Goal: Task Accomplishment & Management: Complete application form

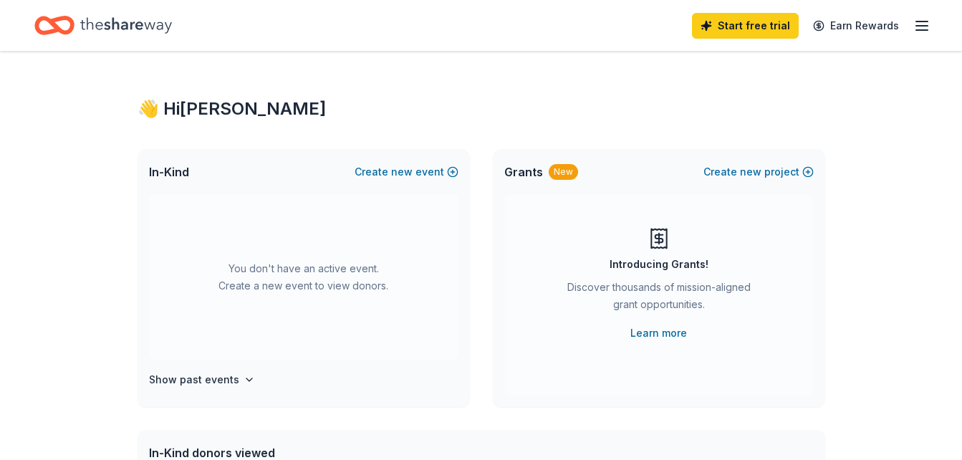
click at [929, 29] on icon "button" at bounding box center [921, 25] width 17 height 17
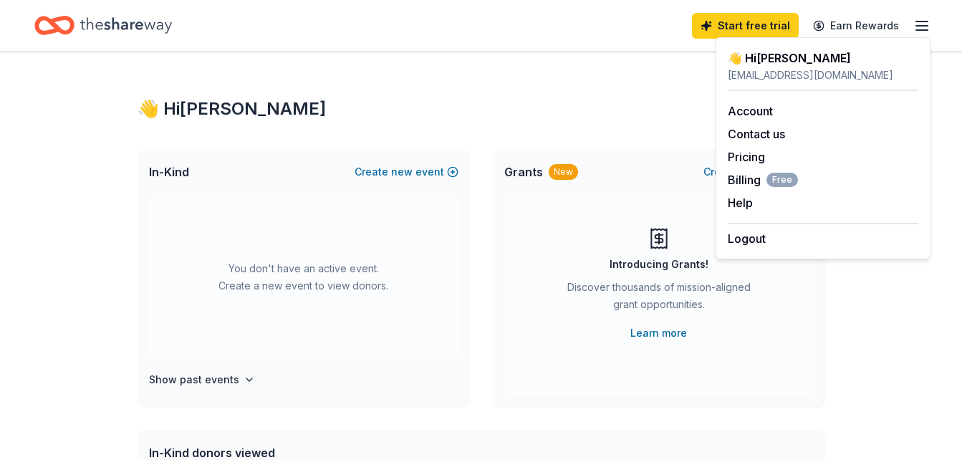
click at [922, 30] on line "button" at bounding box center [921, 30] width 11 height 0
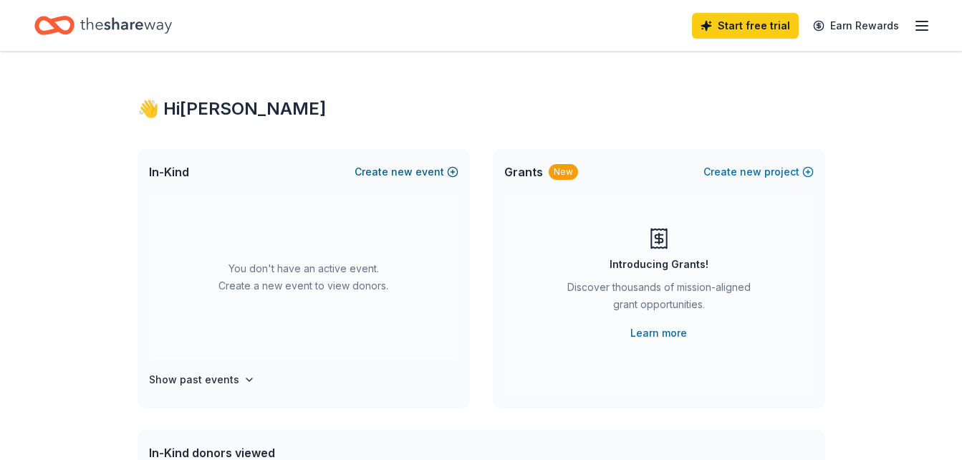
click at [385, 176] on button "Create new event" at bounding box center [407, 171] width 104 height 17
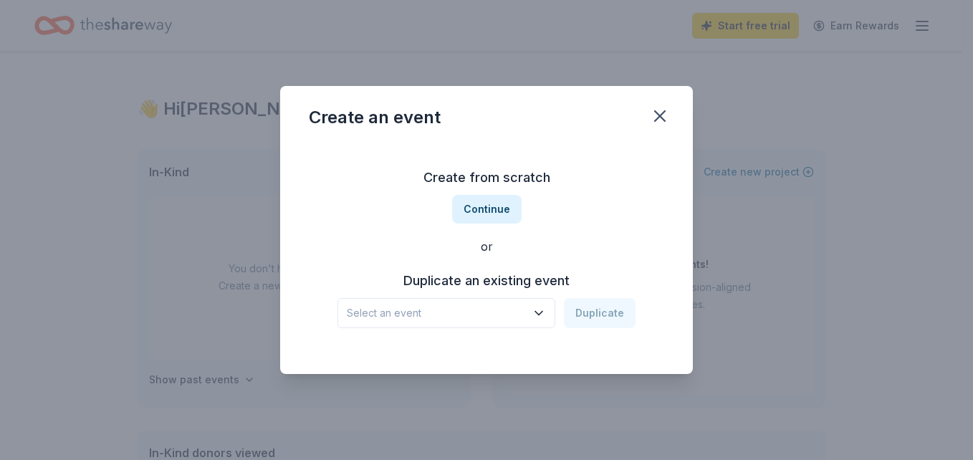
click at [489, 304] on span "Select an event" at bounding box center [436, 312] width 179 height 17
click at [466, 210] on button "Continue" at bounding box center [486, 209] width 69 height 29
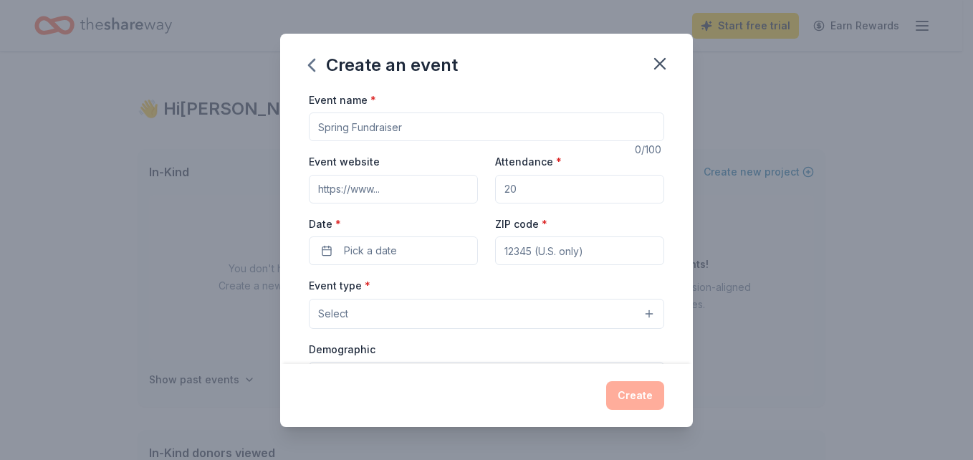
click at [358, 127] on input "Event name *" at bounding box center [486, 126] width 355 height 29
type input "SneakerBall2025"
type input "www.ndmtampa.org"
type input "125"
click at [356, 233] on div "Date * Pick a date" at bounding box center [393, 240] width 169 height 51
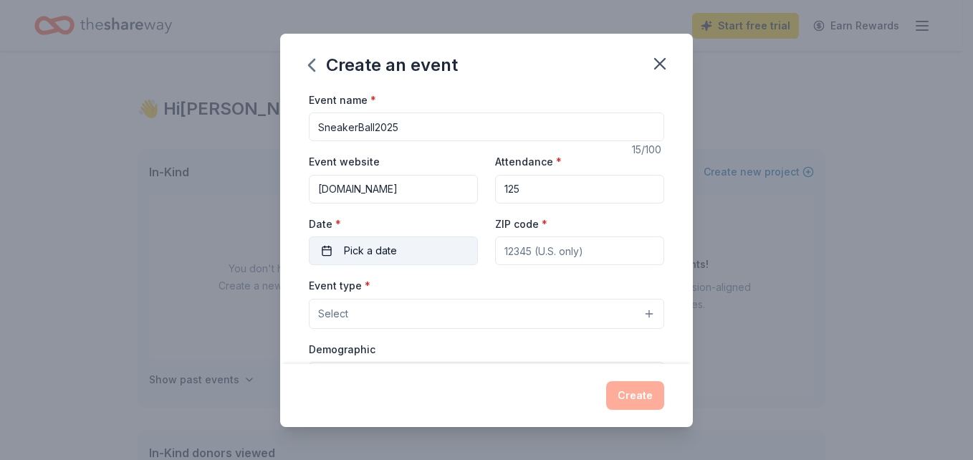
click at [361, 249] on span "Pick a date" at bounding box center [370, 250] width 53 height 17
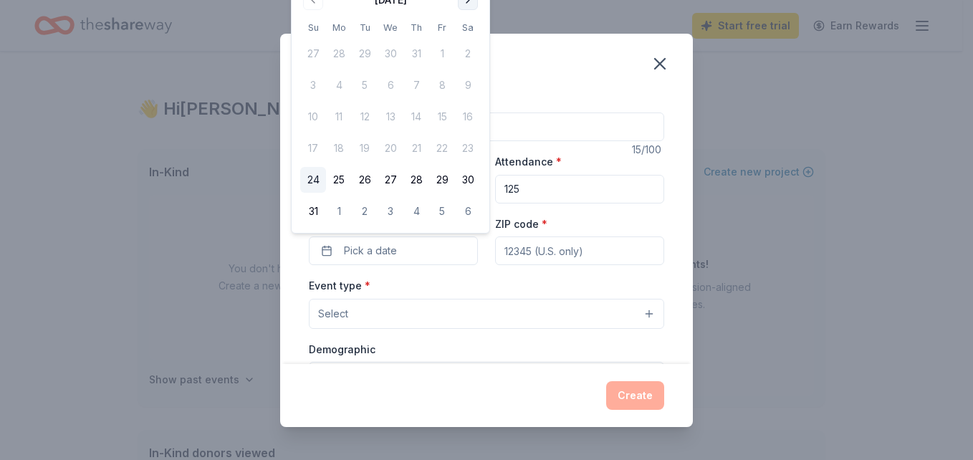
click at [466, 5] on button "Go to next month" at bounding box center [468, 0] width 20 height 20
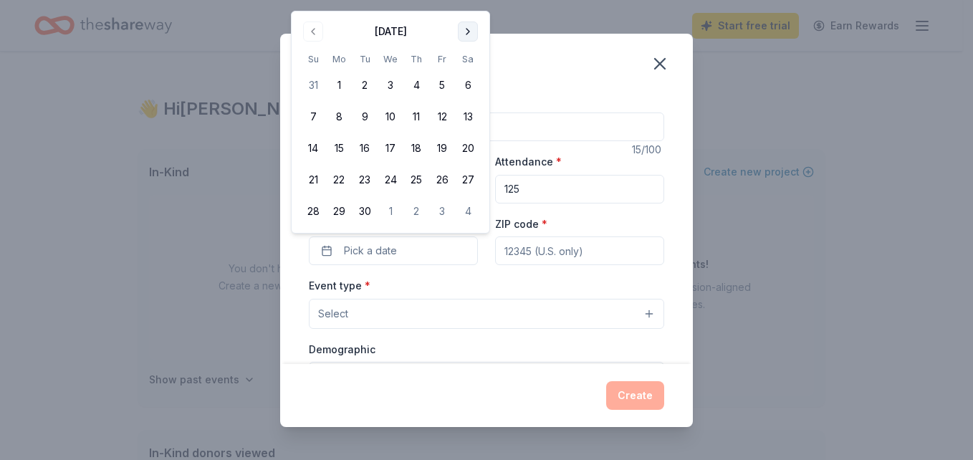
click at [466, 5] on div "Create an event Event name * SneakerBall2025 15 /100 Event website www.ndmtampa…" at bounding box center [486, 230] width 973 height 460
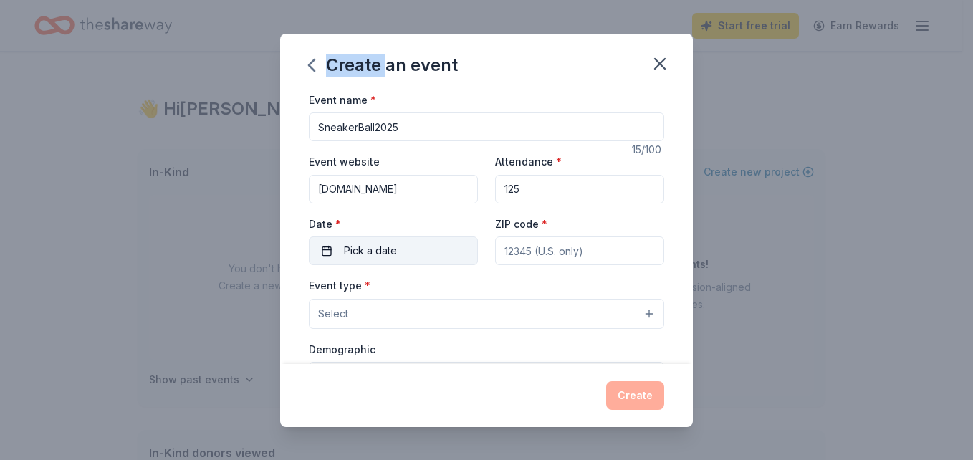
click at [389, 250] on span "Pick a date" at bounding box center [370, 250] width 53 height 17
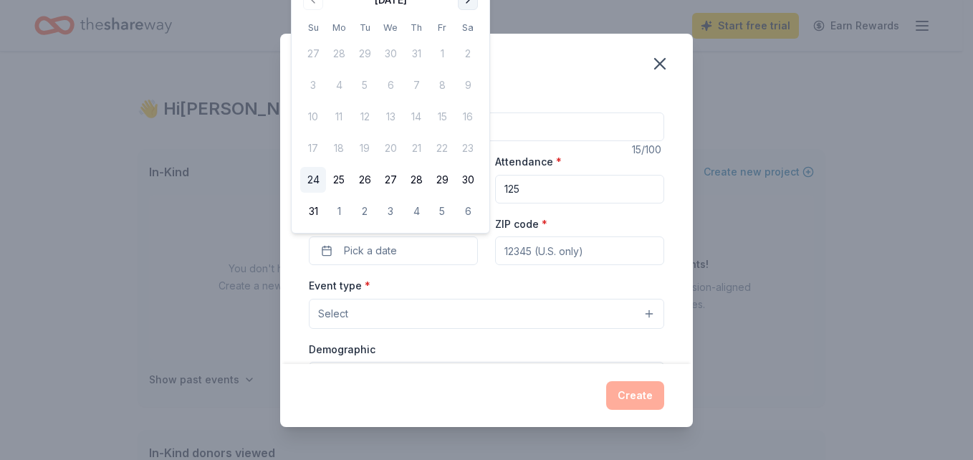
click at [468, 4] on button "Go to next month" at bounding box center [468, 0] width 20 height 20
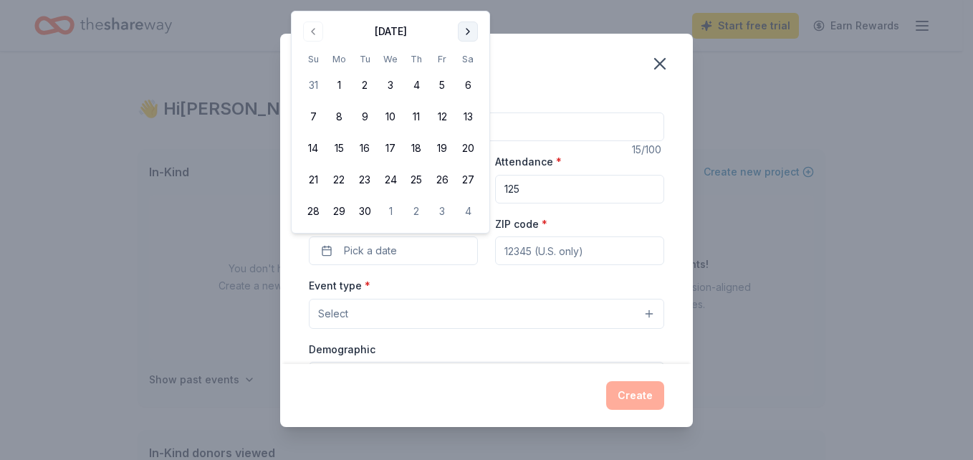
click at [467, 27] on button "Go to next month" at bounding box center [468, 31] width 20 height 20
click at [467, 31] on button "Go to next month" at bounding box center [468, 31] width 20 height 20
click at [466, 50] on button "1" at bounding box center [468, 54] width 26 height 26
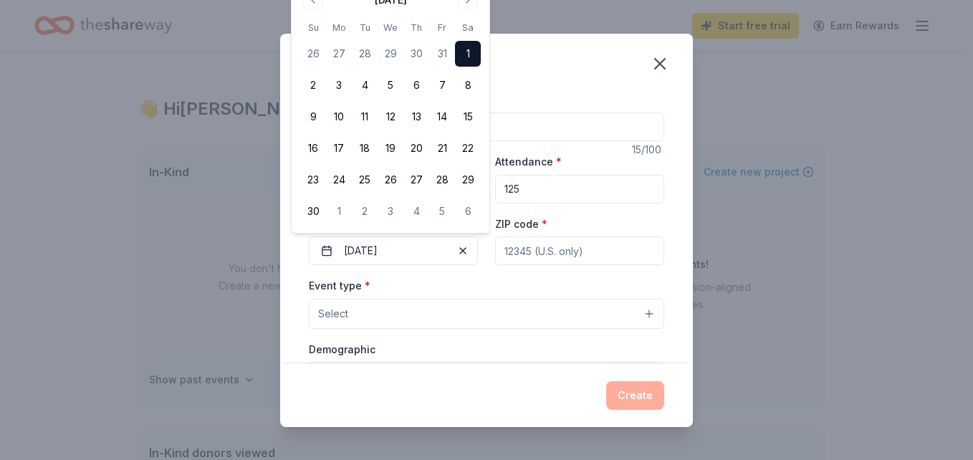
click at [547, 258] on input "ZIP code *" at bounding box center [579, 250] width 169 height 29
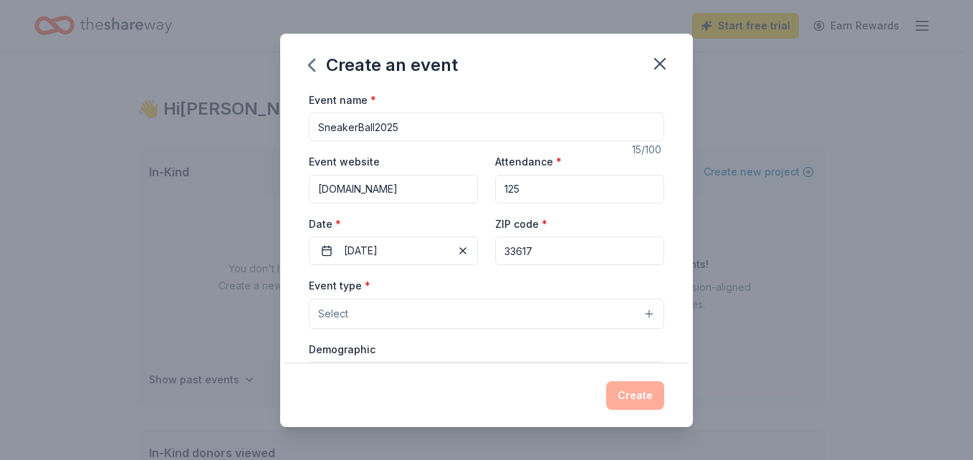
type input "33617"
click at [418, 322] on button "Select" at bounding box center [486, 314] width 355 height 30
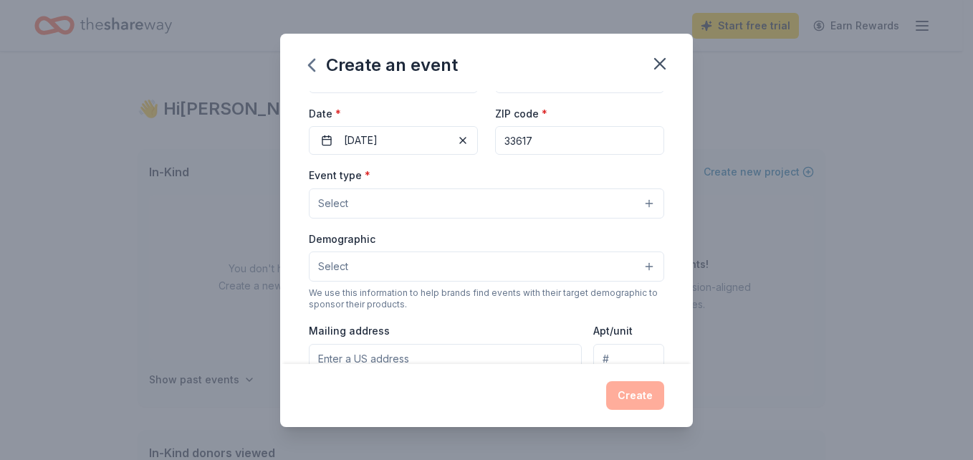
scroll to position [143, 0]
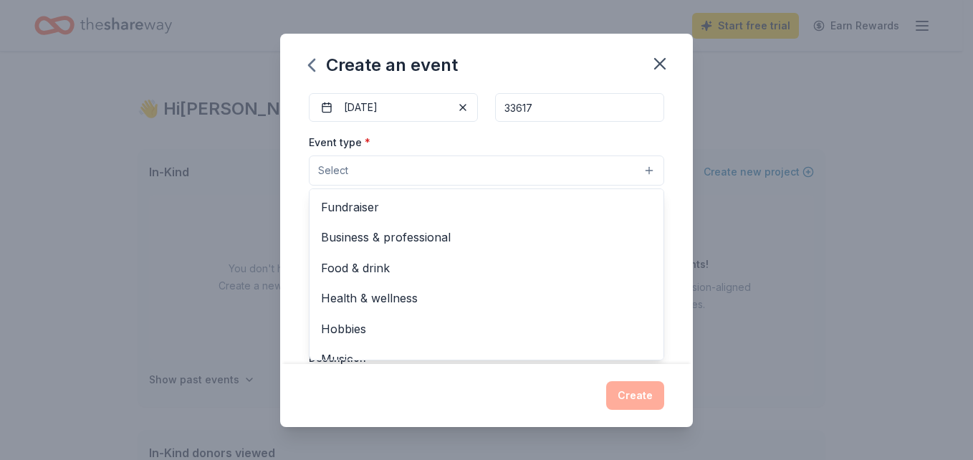
click at [515, 161] on button "Select" at bounding box center [486, 170] width 355 height 30
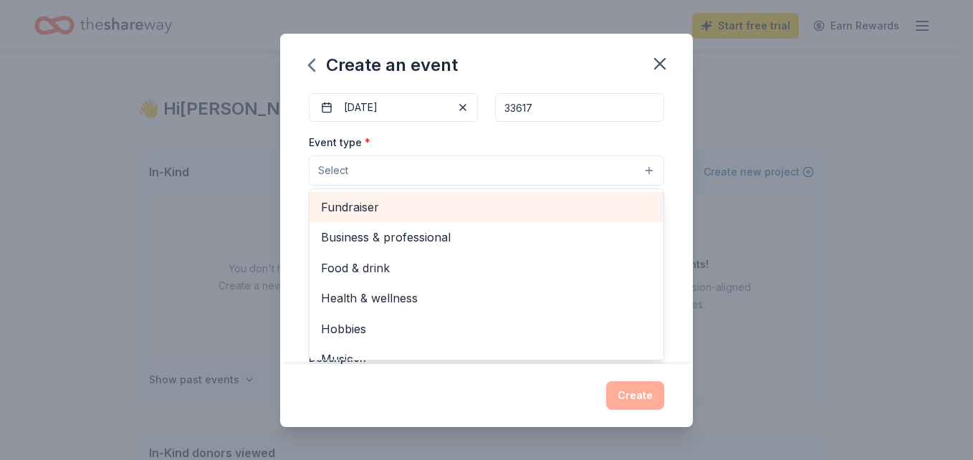
click at [490, 213] on span "Fundraiser" at bounding box center [486, 207] width 331 height 19
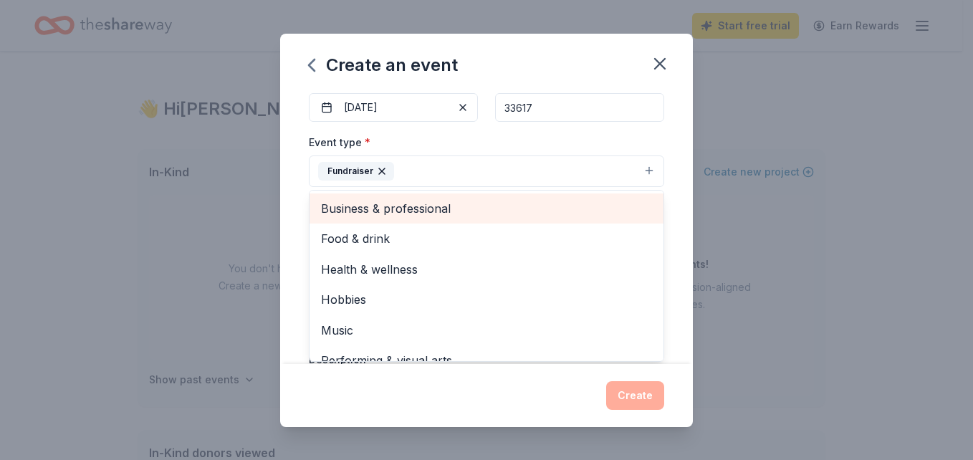
click at [443, 213] on span "Business & professional" at bounding box center [486, 208] width 331 height 19
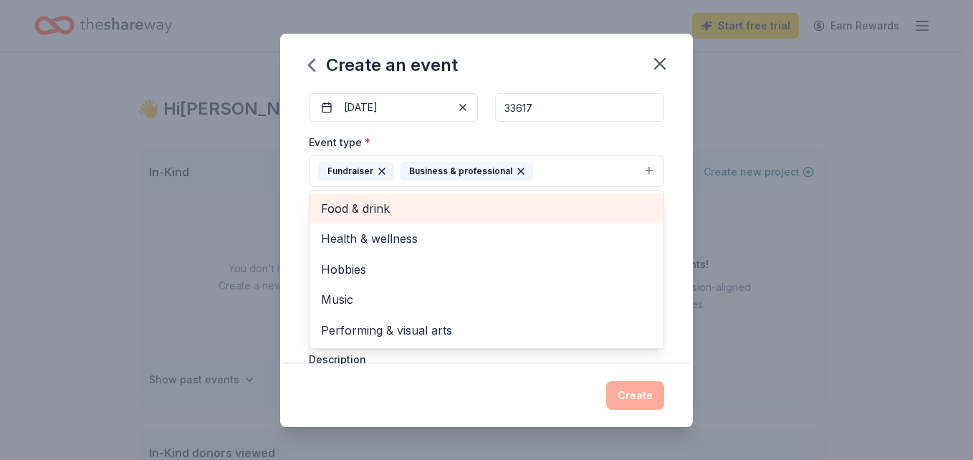
click at [442, 213] on span "Food & drink" at bounding box center [486, 208] width 331 height 19
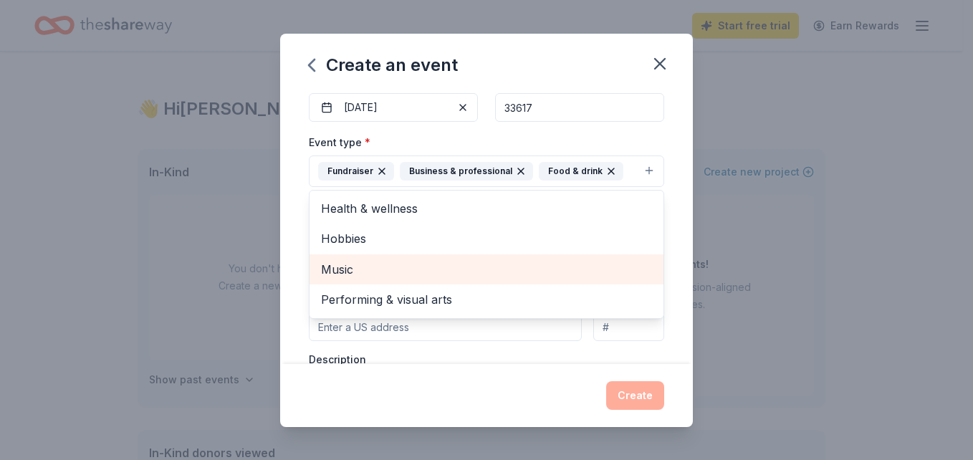
click at [456, 273] on span "Music" at bounding box center [486, 269] width 331 height 19
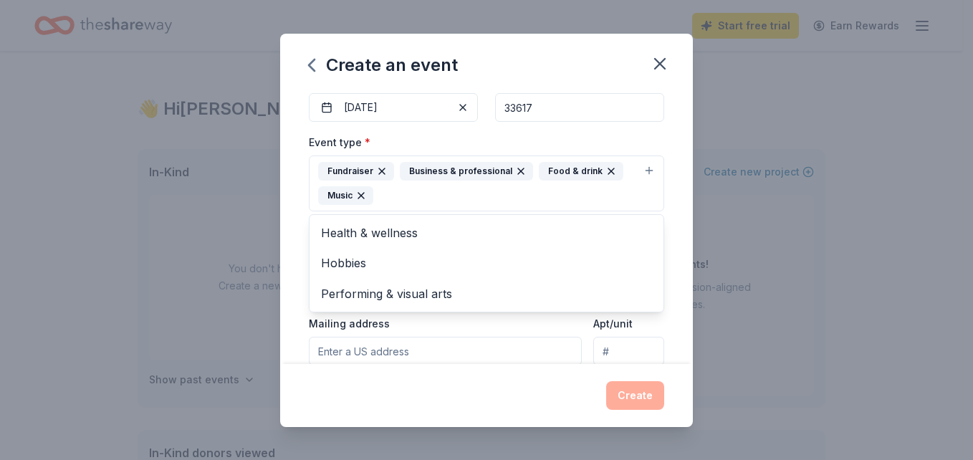
click at [663, 282] on div "Event name * SneakerBall2025 15 /100 Event website www.ndmtampa.org Attendance …" at bounding box center [486, 227] width 413 height 273
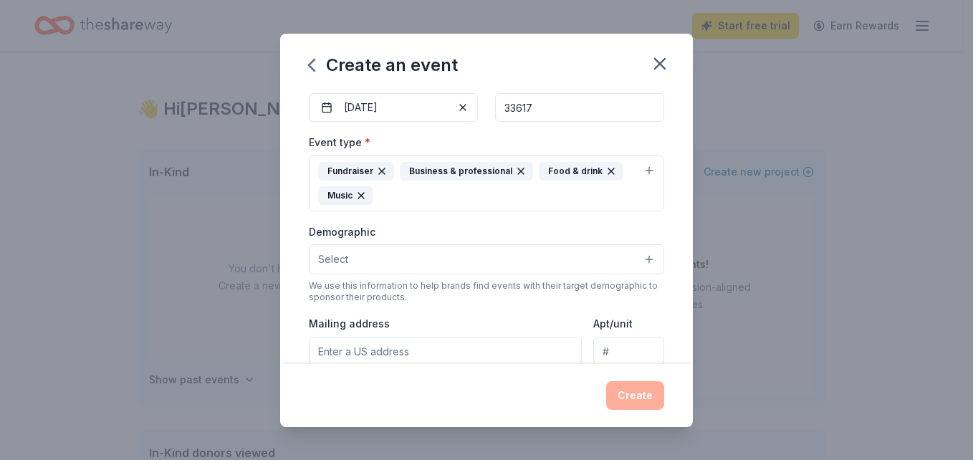
click at [413, 258] on button "Select" at bounding box center [486, 259] width 355 height 30
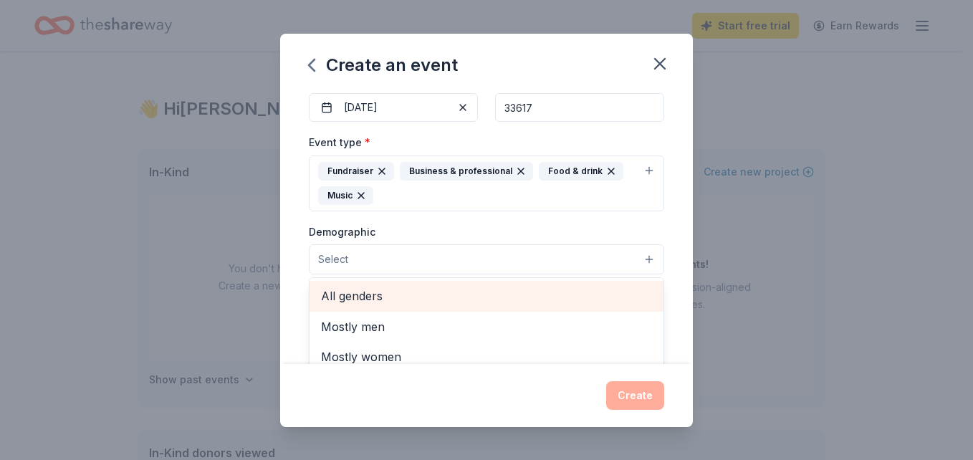
click at [413, 296] on span "All genders" at bounding box center [486, 296] width 331 height 19
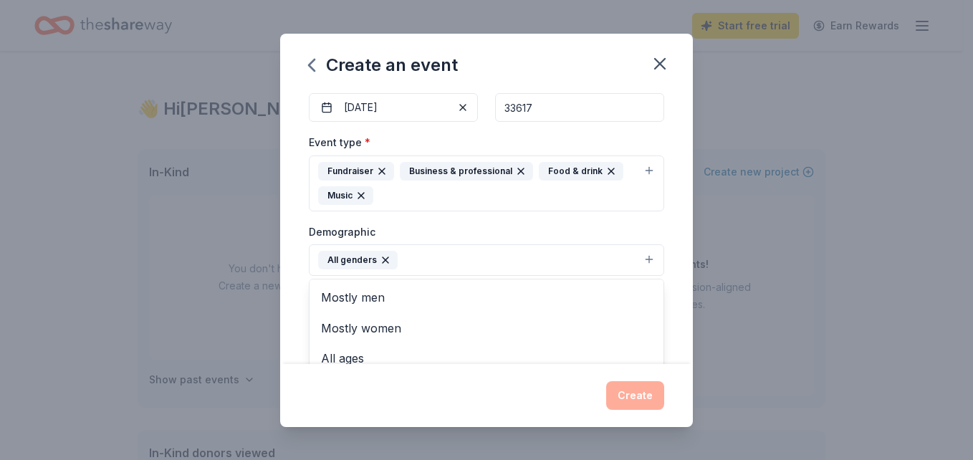
click at [613, 225] on div "Demographic All genders Mostly men Mostly women All ages 0-10 yrs 10-20 yrs 20-…" at bounding box center [486, 250] width 355 height 54
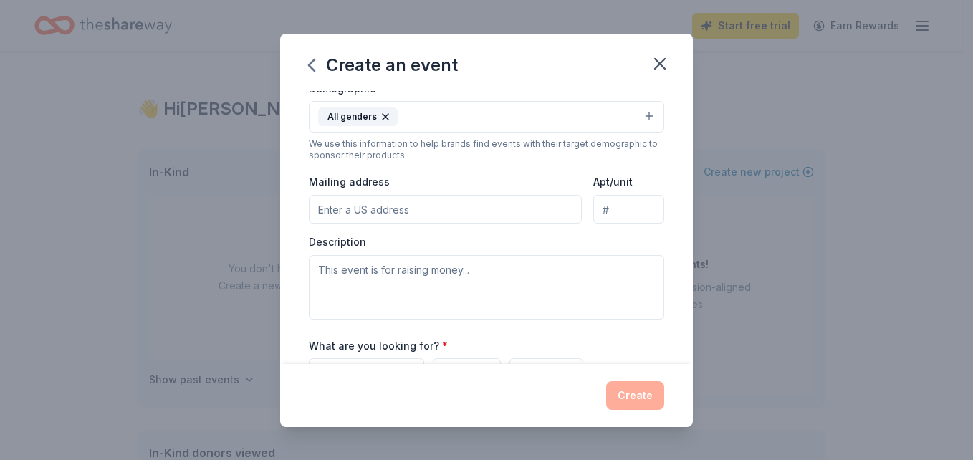
scroll to position [358, 0]
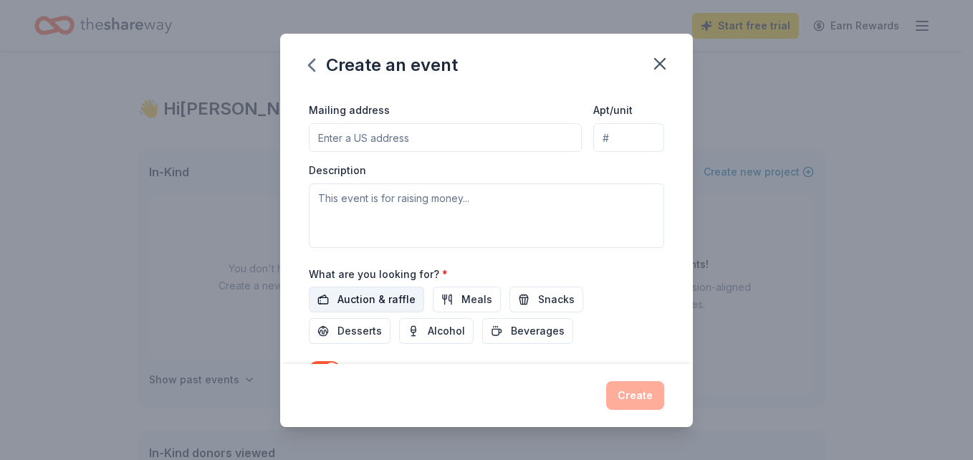
click at [378, 303] on span "Auction & raffle" at bounding box center [376, 299] width 78 height 17
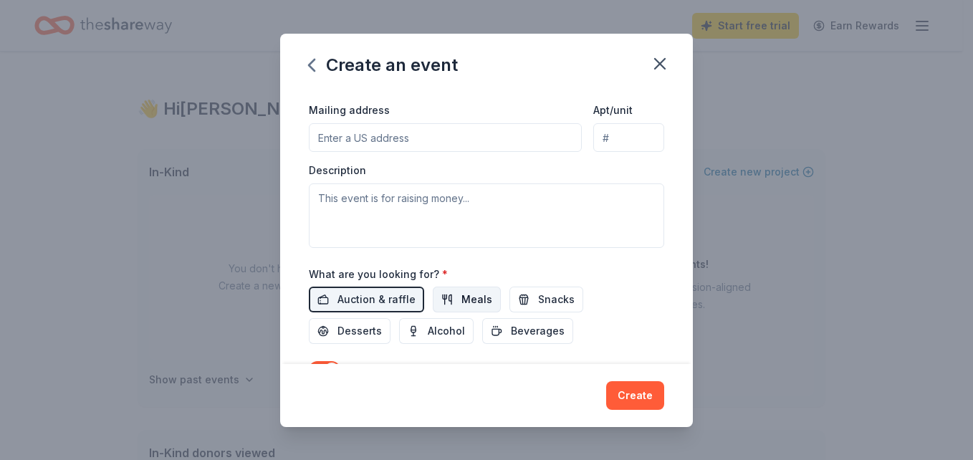
click at [464, 302] on span "Meals" at bounding box center [476, 299] width 31 height 17
click at [529, 302] on button "Snacks" at bounding box center [546, 300] width 74 height 26
click at [355, 327] on span "Desserts" at bounding box center [359, 330] width 44 height 17
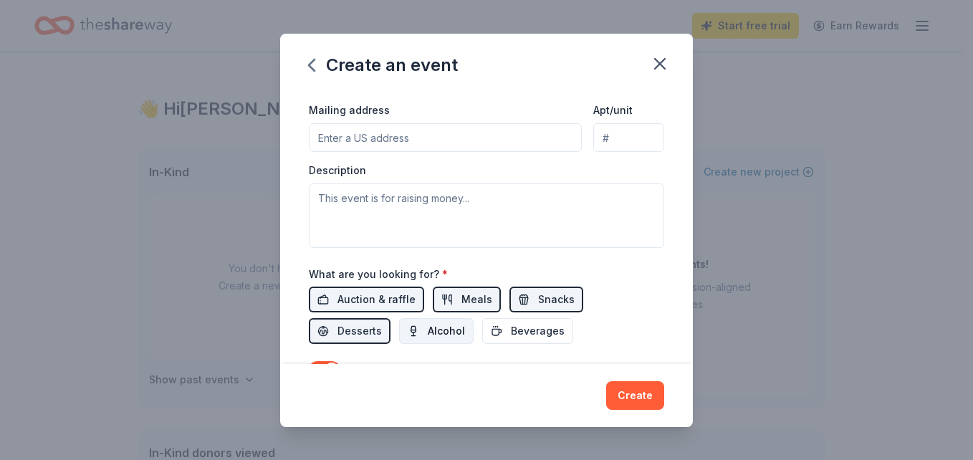
click at [469, 332] on button "Alcohol" at bounding box center [436, 331] width 75 height 26
click at [438, 332] on span "Alcohol" at bounding box center [446, 330] width 37 height 17
click at [494, 332] on button "Beverages" at bounding box center [527, 331] width 91 height 26
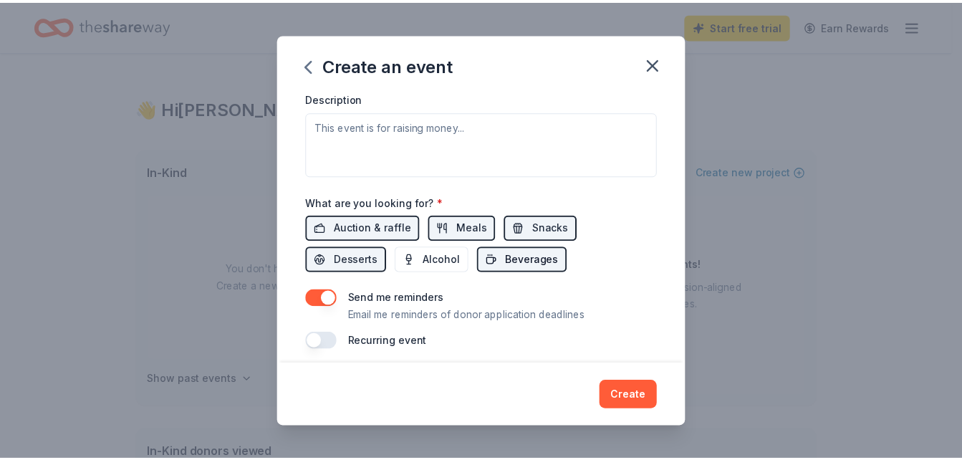
scroll to position [438, 0]
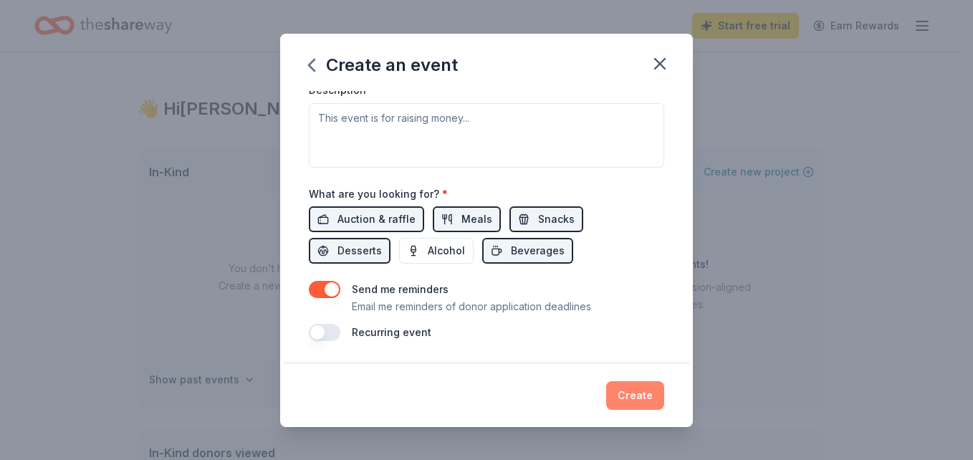
click at [625, 400] on button "Create" at bounding box center [635, 395] width 58 height 29
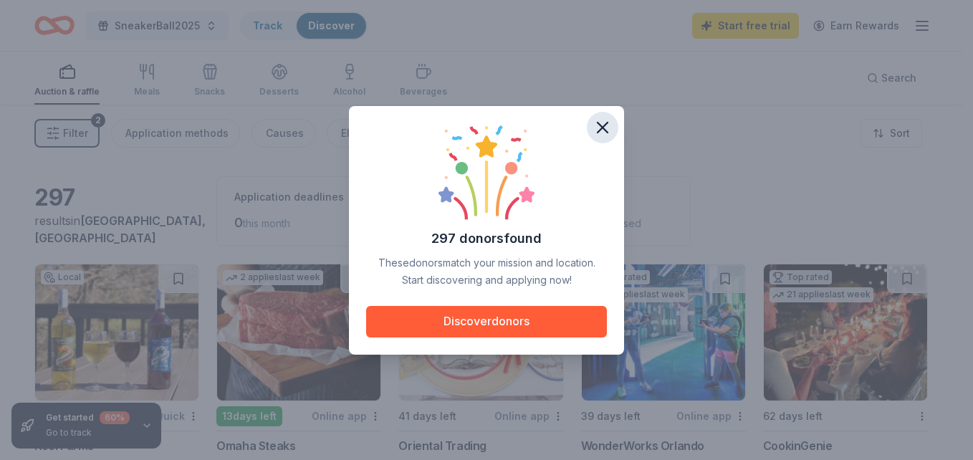
click at [610, 133] on icon "button" at bounding box center [603, 127] width 20 height 20
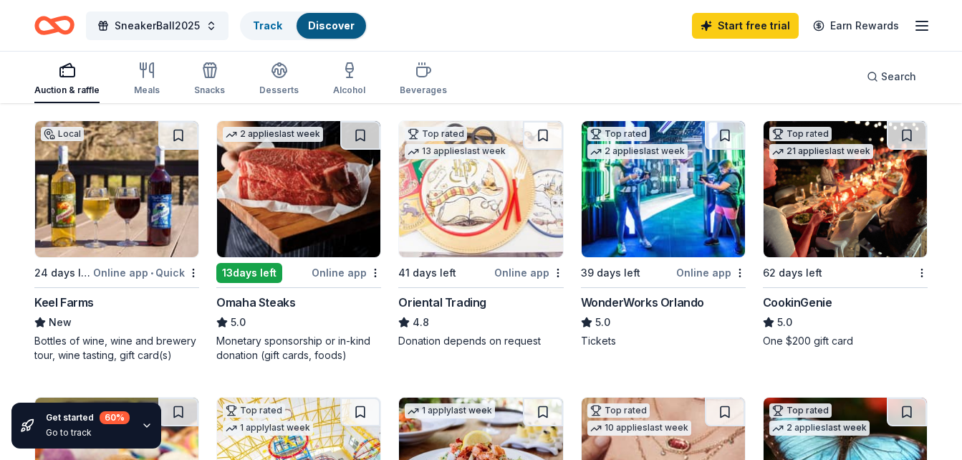
scroll to position [72, 0]
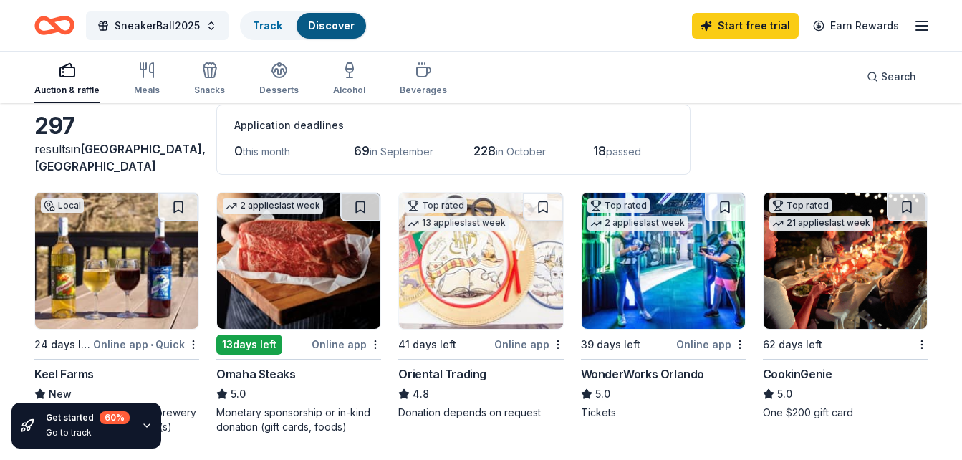
click at [100, 260] on img at bounding box center [116, 261] width 163 height 136
click at [297, 292] on img at bounding box center [298, 261] width 163 height 136
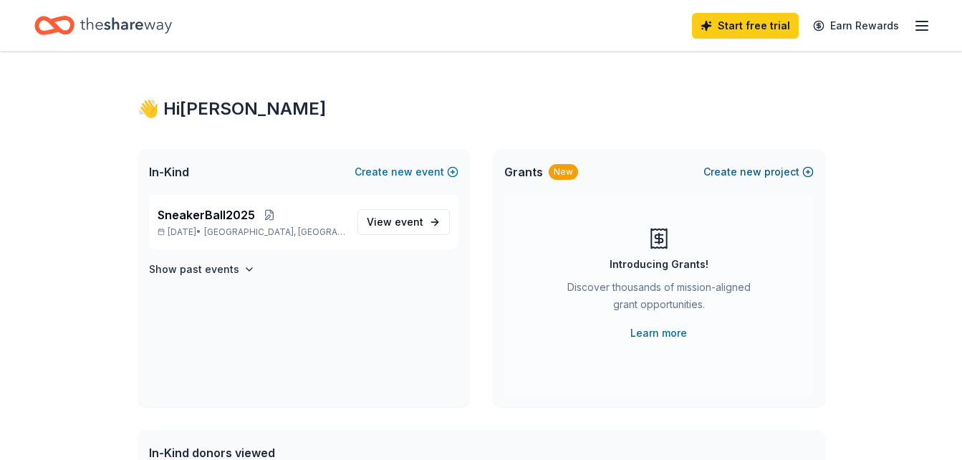
click at [740, 176] on button "Create new project" at bounding box center [759, 171] width 110 height 17
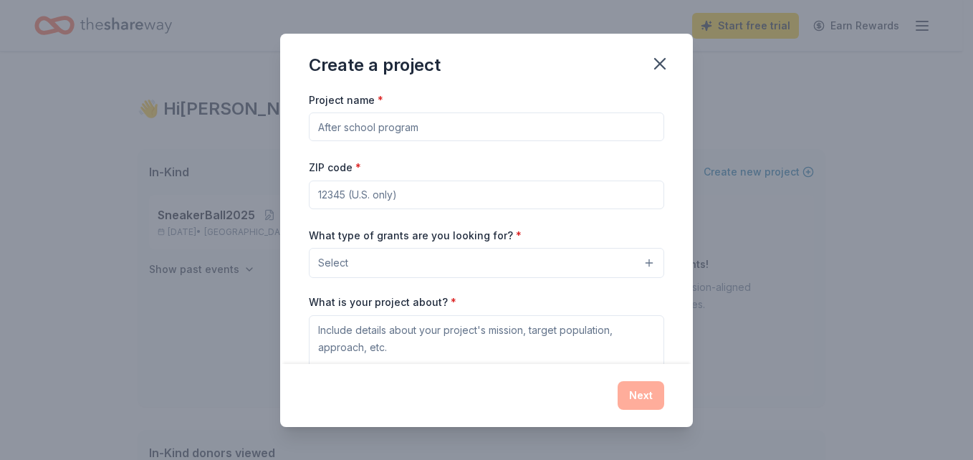
click at [502, 123] on input "Project name *" at bounding box center [486, 126] width 355 height 29
type input "Youth Development"
click at [526, 206] on input "ZIP code *" at bounding box center [486, 195] width 355 height 29
type input "33617"
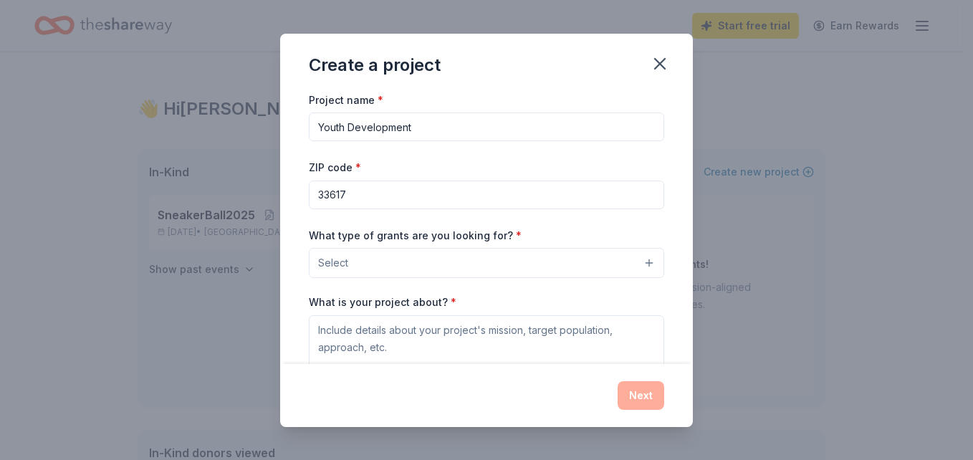
click at [641, 234] on div "What type of grants are you looking for? * Select" at bounding box center [486, 252] width 355 height 52
click at [547, 274] on button "Select" at bounding box center [486, 263] width 355 height 30
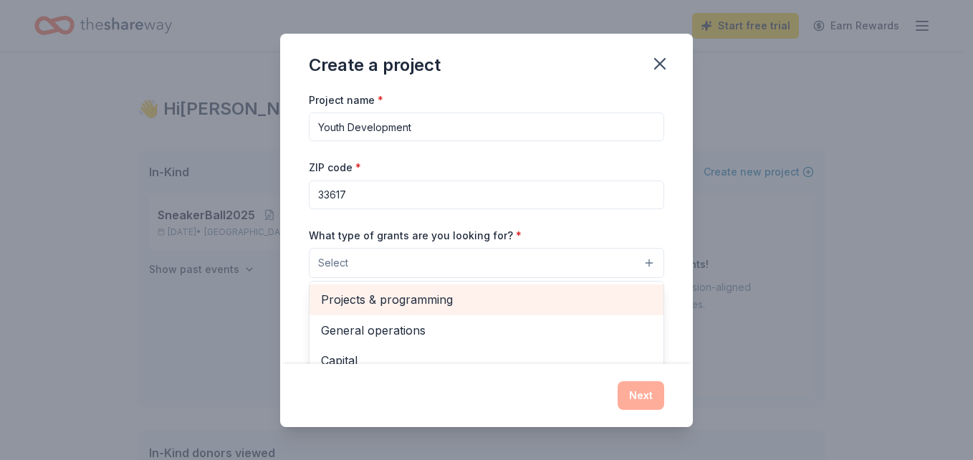
click at [440, 310] on div "Projects & programming" at bounding box center [487, 299] width 354 height 30
click at [433, 305] on span "General operations" at bounding box center [486, 301] width 331 height 19
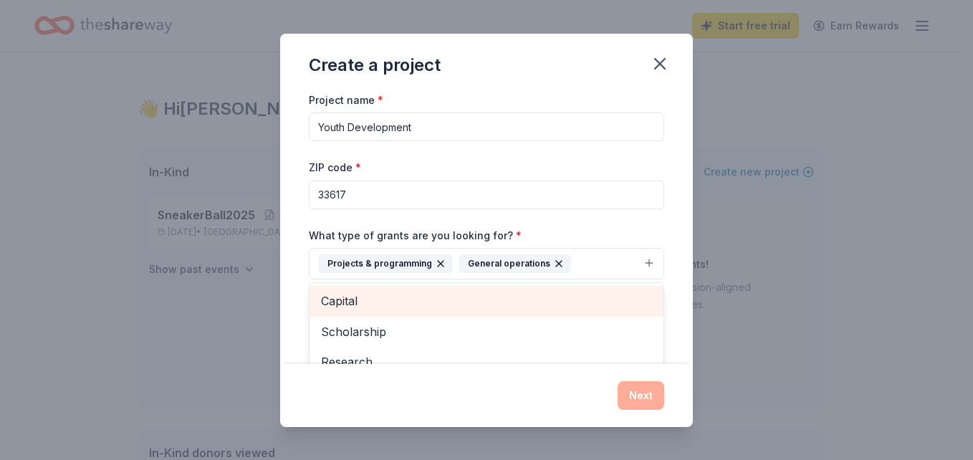
click at [428, 314] on div "Capital" at bounding box center [487, 301] width 354 height 30
click at [424, 310] on span "Scholarship" at bounding box center [486, 301] width 331 height 19
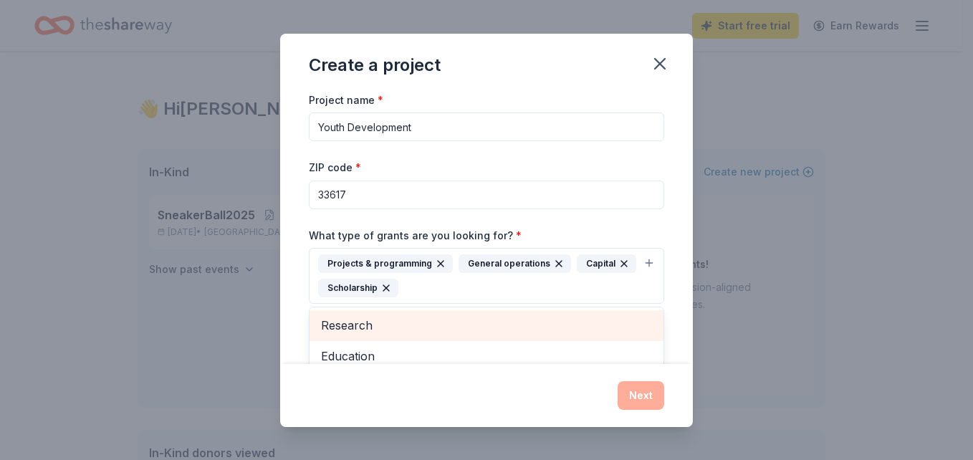
click at [421, 331] on span "Research" at bounding box center [486, 325] width 331 height 19
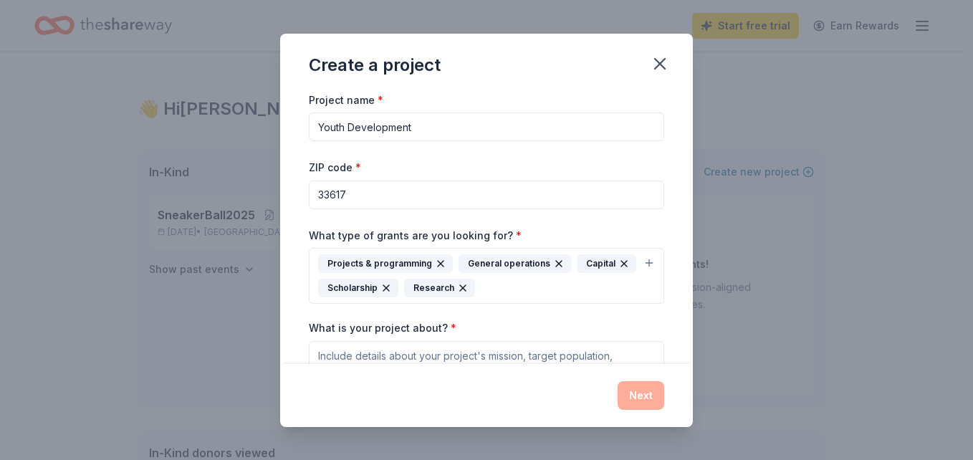
click at [469, 288] on icon "button" at bounding box center [462, 287] width 11 height 11
click at [586, 281] on div "Projects & programming General operations Capital Scholarship" at bounding box center [478, 275] width 320 height 43
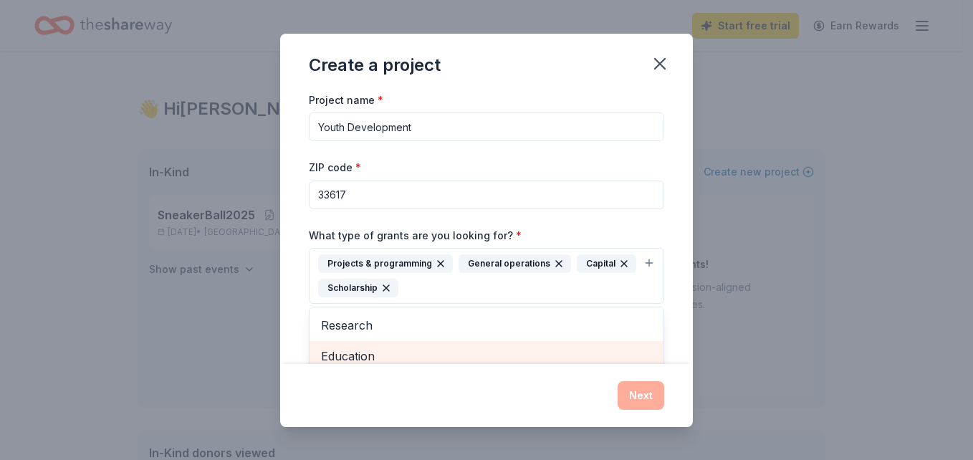
click at [393, 351] on span "Education" at bounding box center [486, 356] width 331 height 19
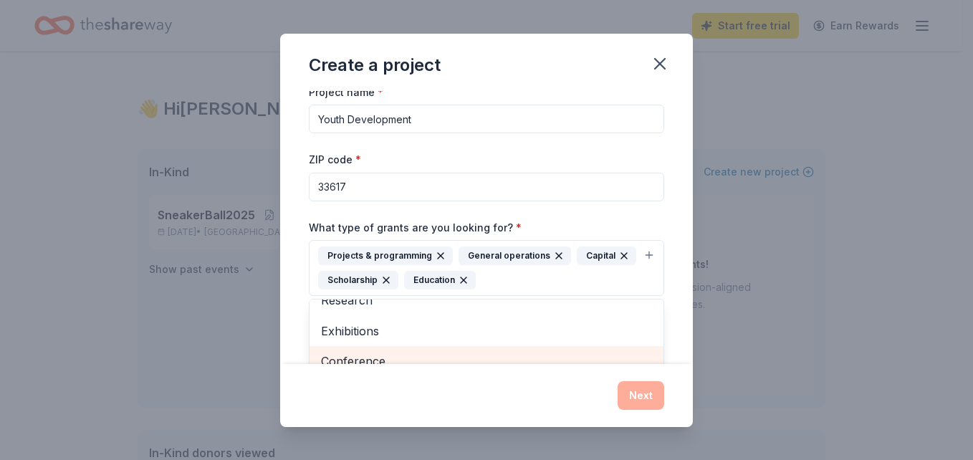
scroll to position [21, 0]
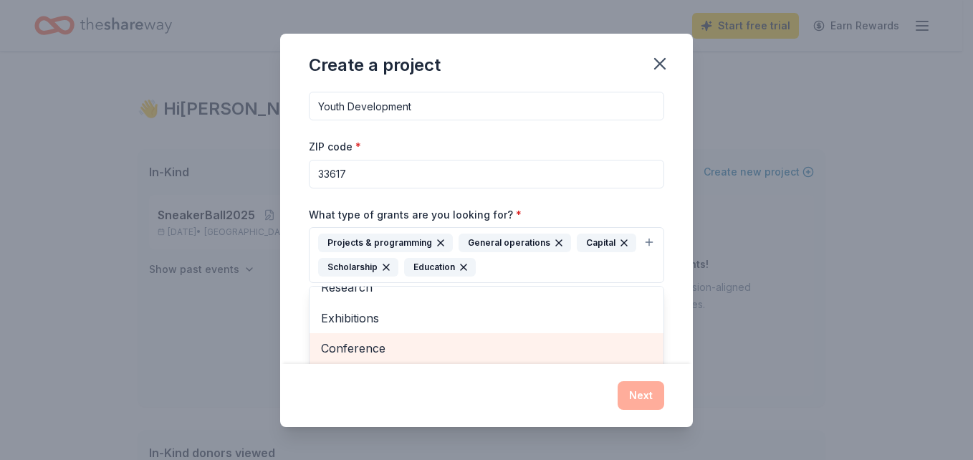
click at [416, 351] on div "Conference" at bounding box center [487, 348] width 354 height 30
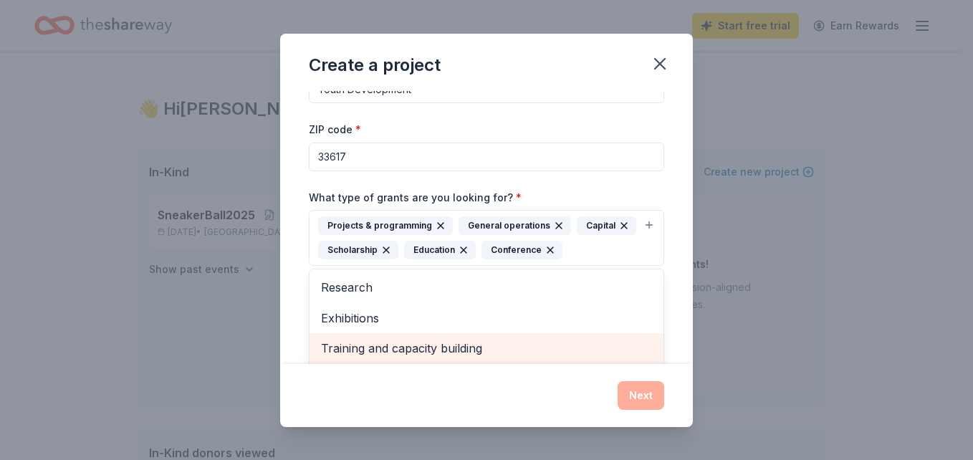
click at [447, 342] on span "Training and capacity building" at bounding box center [486, 348] width 331 height 19
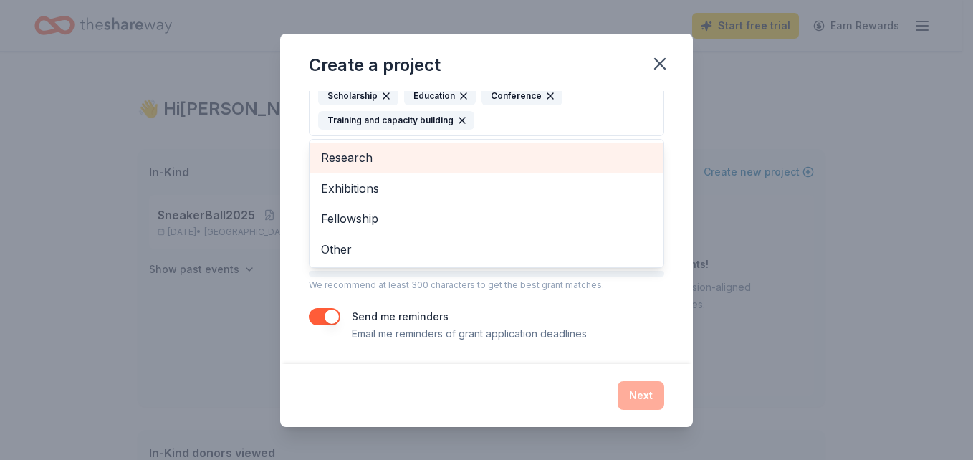
scroll to position [193, 0]
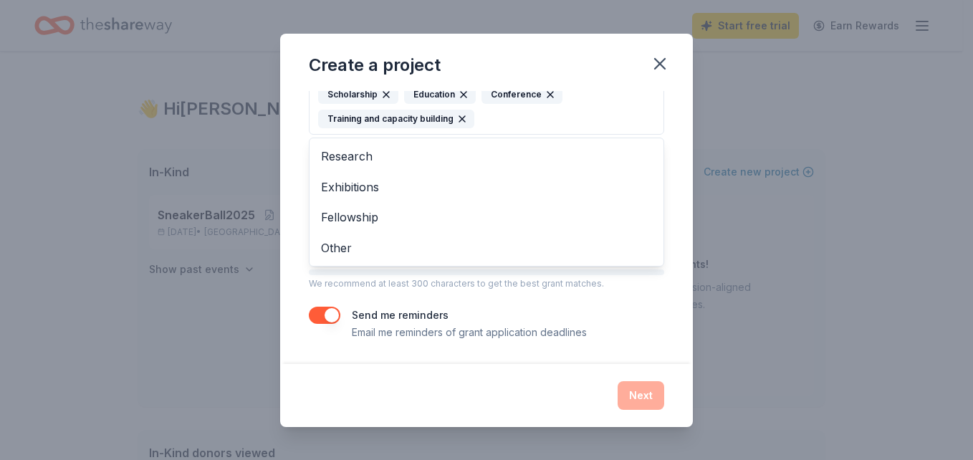
click at [671, 263] on div "Project name * Youth Development ZIP code * 33617 What type of grants are you l…" at bounding box center [486, 227] width 413 height 273
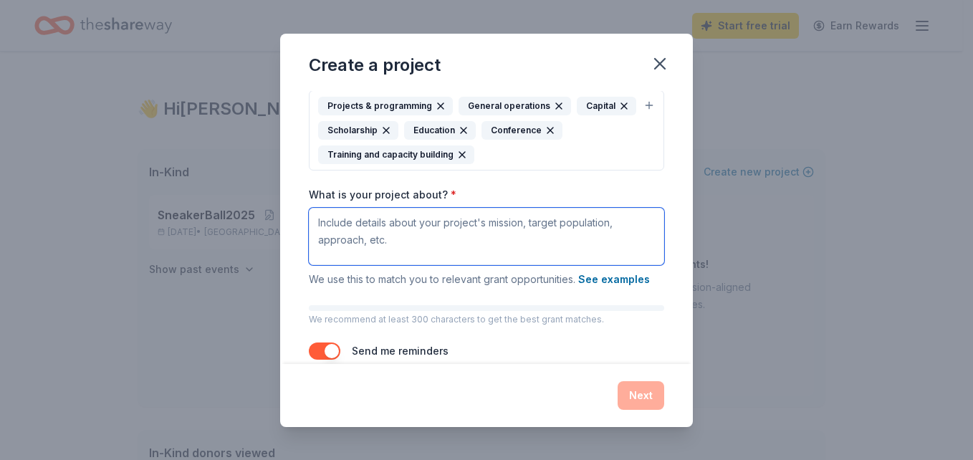
click at [378, 231] on textarea "What is your project about? *" at bounding box center [486, 236] width 355 height 57
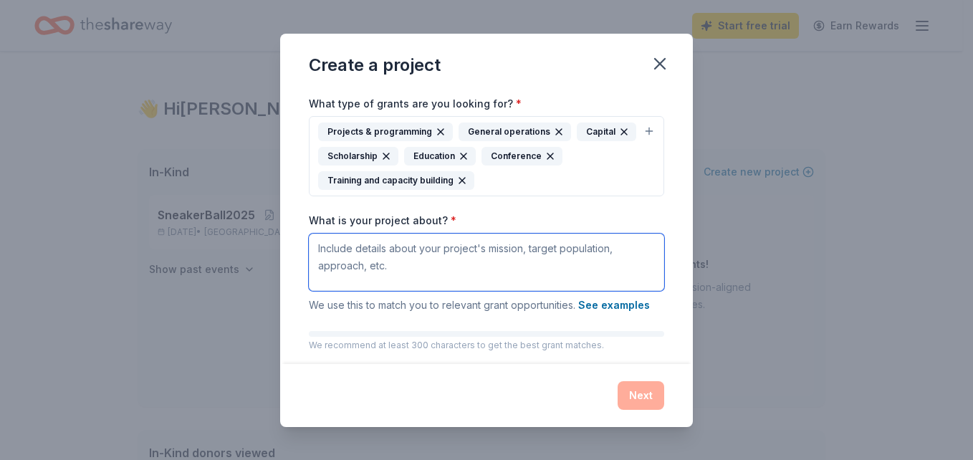
scroll to position [193, 0]
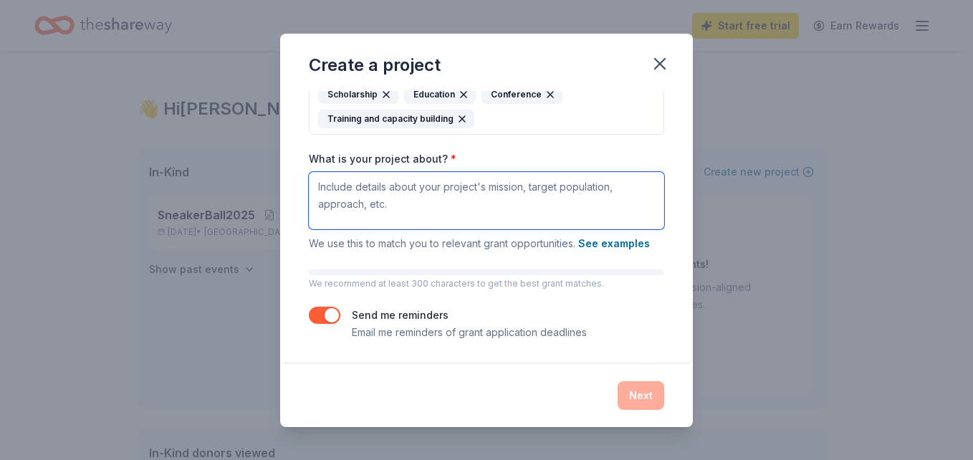
click at [406, 201] on textarea "What is your project about? *" at bounding box center [486, 200] width 355 height 57
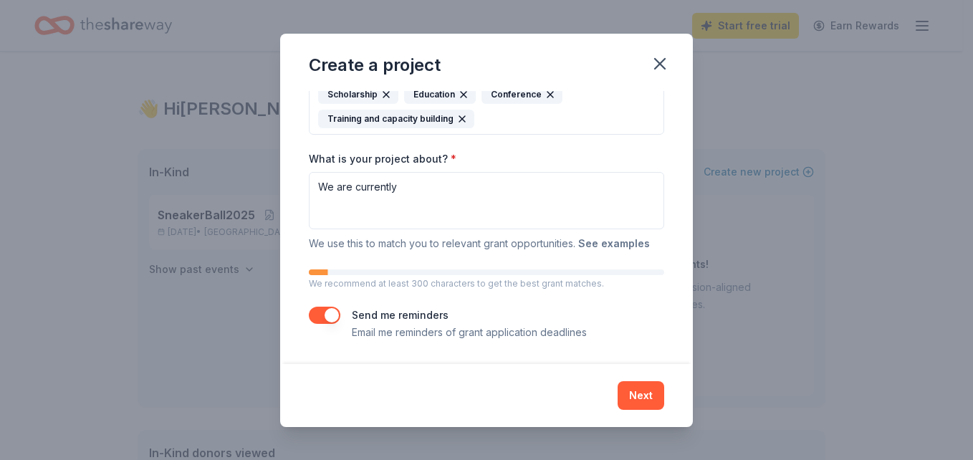
click at [593, 244] on button "See examples" at bounding box center [614, 243] width 72 height 17
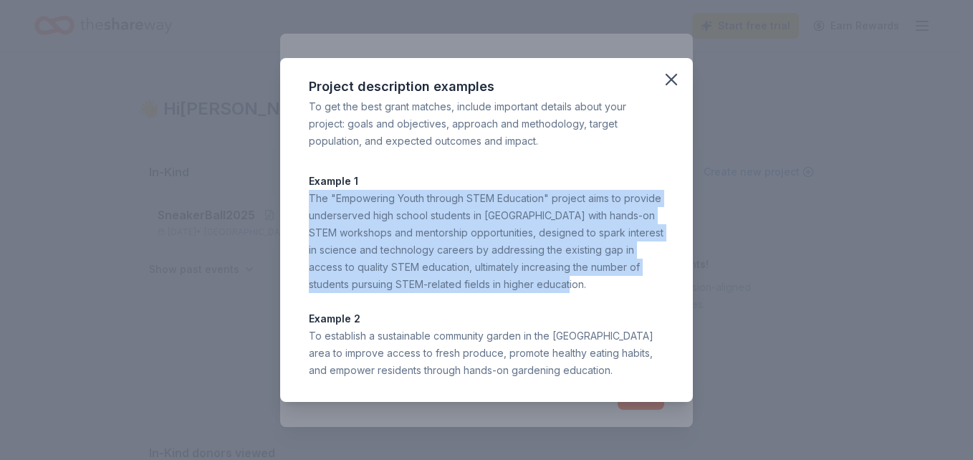
drag, startPoint x: 558, startPoint y: 283, endPoint x: 304, endPoint y: 201, distance: 266.5
click at [304, 201] on div "Project description examples To get the best grant matches, include important d…" at bounding box center [486, 230] width 413 height 344
copy div "The "Empowering Youth through STEM Education" project aims to provide underserv…"
click at [680, 82] on icon "button" at bounding box center [671, 79] width 20 height 20
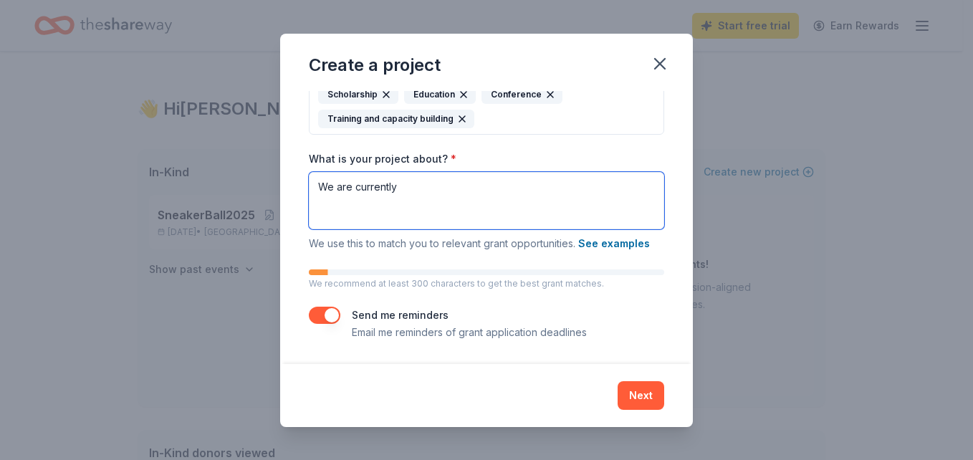
drag, startPoint x: 413, startPoint y: 193, endPoint x: 305, endPoint y: 194, distance: 108.2
click at [305, 194] on div "Project name * Youth Development ZIP code * 33617 What type of grants are you l…" at bounding box center [486, 227] width 413 height 273
paste textarea "The "Empowering Youth through STEM Education" project aims to provide underserv…"
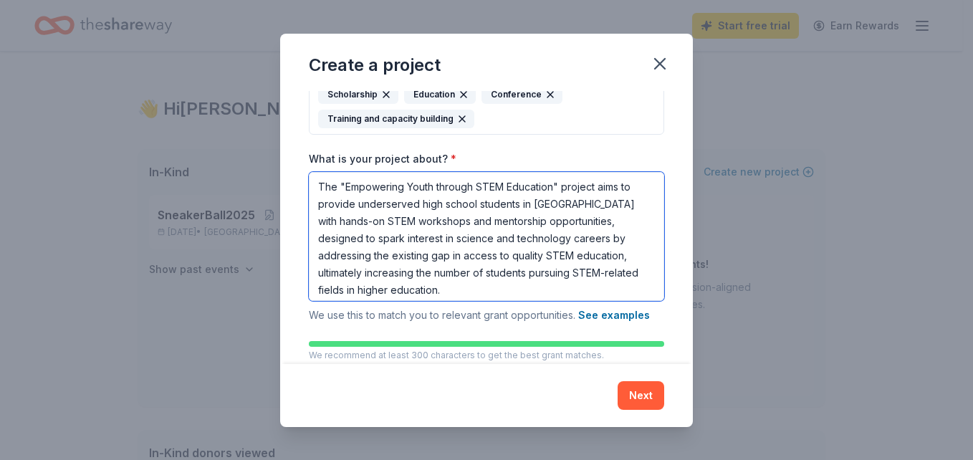
drag, startPoint x: 598, startPoint y: 206, endPoint x: 535, endPoint y: 206, distance: 63.1
click at [535, 206] on textarea "The "Empowering Youth through STEM Education" project aims to provide underserv…" at bounding box center [486, 236] width 355 height 129
drag, startPoint x: 317, startPoint y: 183, endPoint x: 345, endPoint y: 183, distance: 27.9
click at [345, 183] on textarea "The "Empowering Youth through STEM Education" project aims to provide underserv…" at bounding box center [486, 236] width 355 height 129
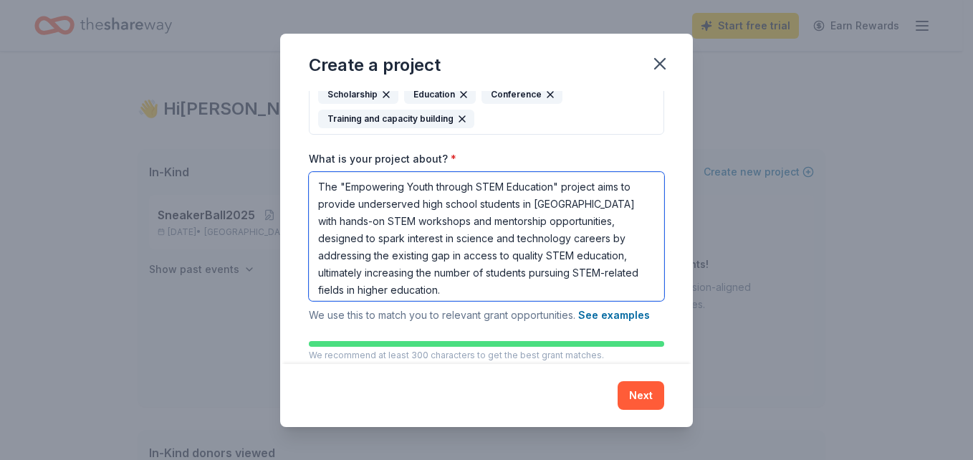
click at [613, 225] on textarea "The "Empowering Youth through STEM Education" project aims to provide underserv…" at bounding box center [486, 236] width 355 height 129
click at [317, 185] on textarea "The "Empowering Youth through STEM Education" project aims to provide underserv…" at bounding box center [486, 236] width 355 height 129
drag, startPoint x: 477, startPoint y: 290, endPoint x: 322, endPoint y: 167, distance: 197.8
click at [322, 167] on div "What is your project about? * The "Empowering Youth through STEM Education" pro…" at bounding box center [486, 238] width 355 height 172
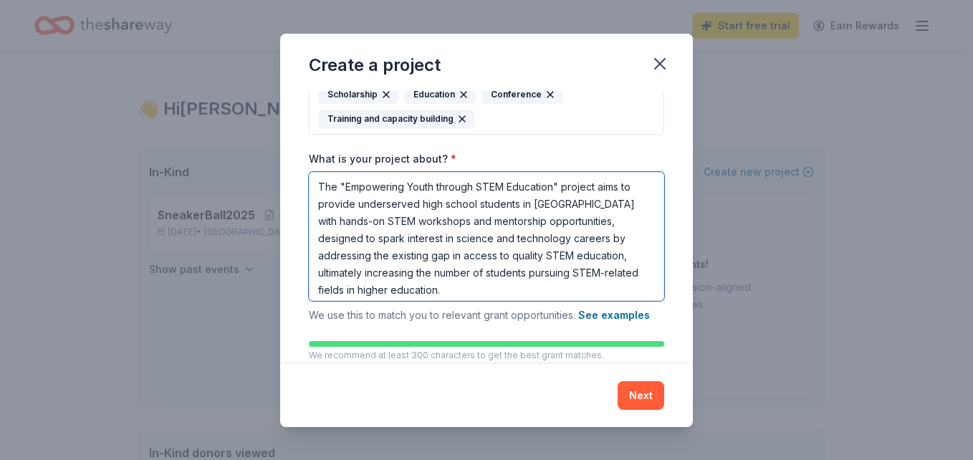
click at [326, 187] on textarea "The "Empowering Youth through STEM Education" project aims to provide underserv…" at bounding box center [486, 236] width 355 height 129
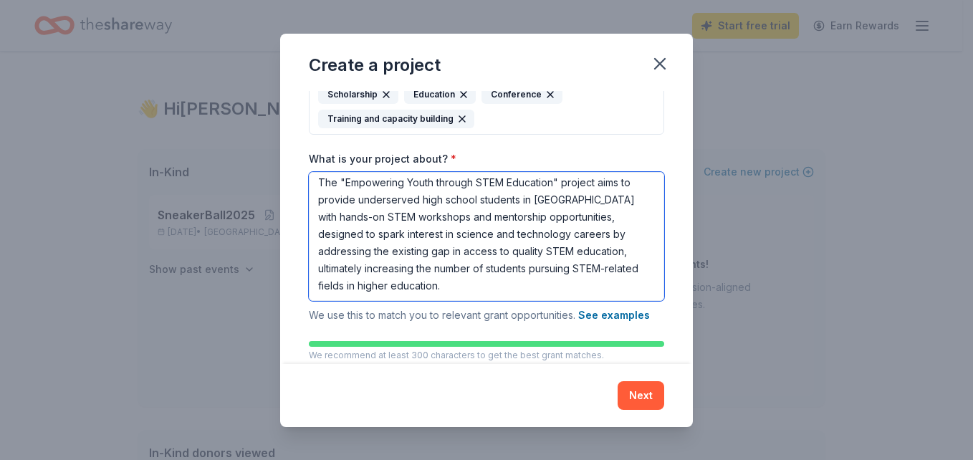
drag, startPoint x: 312, startPoint y: 189, endPoint x: 494, endPoint y: 291, distance: 208.5
click at [494, 291] on textarea "The "Empowering Youth through STEM Education" project aims to provide underserv…" at bounding box center [486, 236] width 355 height 129
paste textarea "Youth Development Program is a strategic initiative aimed at equipping young pe…"
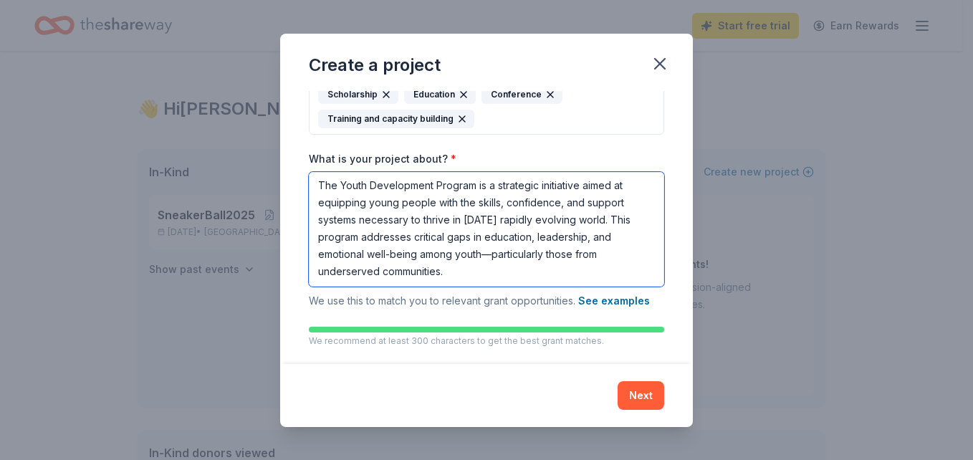
scroll to position [0, 0]
click at [491, 258] on textarea "The Youth Development Program is a strategic initiative aimed at equipping youn…" at bounding box center [486, 229] width 355 height 115
click at [485, 282] on textarea "The Youth Development Program is a strategic initiative aimed at equipping youn…" at bounding box center [486, 229] width 355 height 115
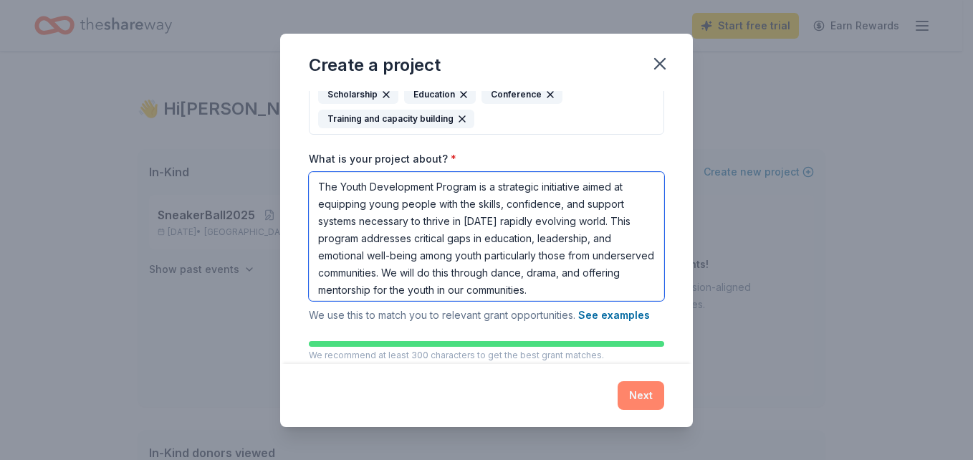
type textarea "The Youth Development Program is a strategic initiative aimed at equipping youn…"
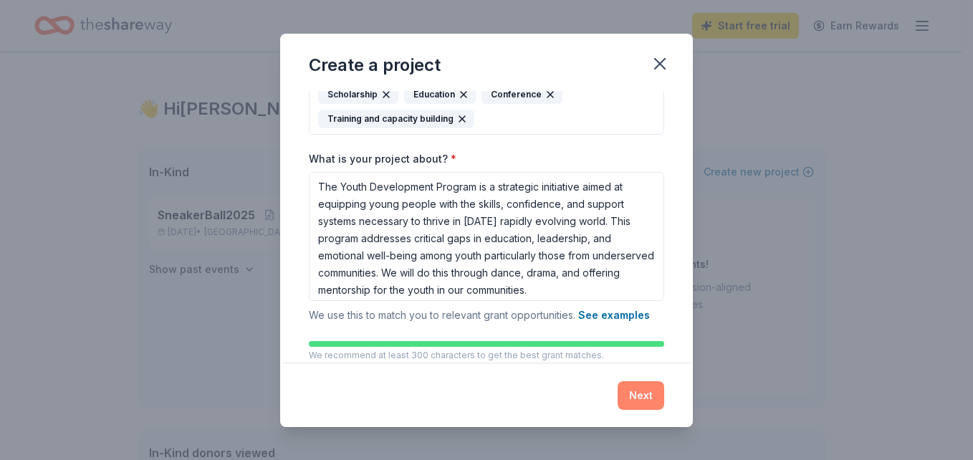
click at [630, 393] on button "Next" at bounding box center [641, 395] width 47 height 29
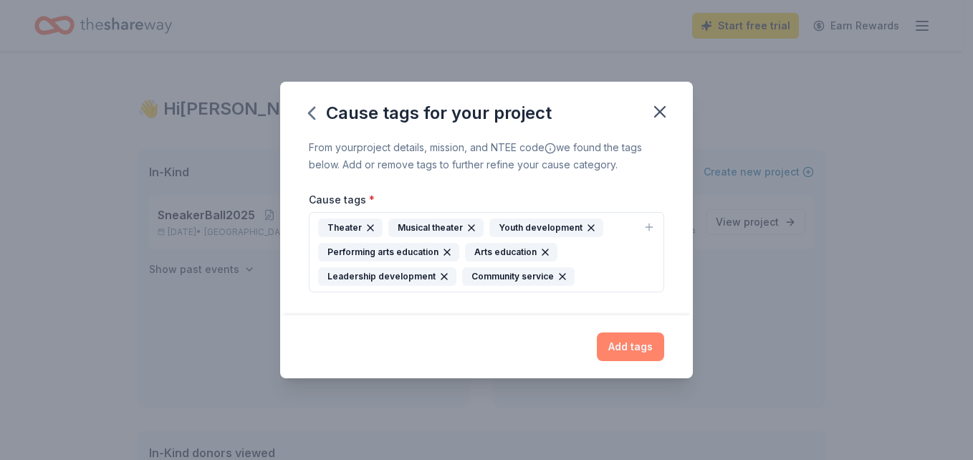
click at [638, 352] on button "Add tags" at bounding box center [630, 346] width 67 height 29
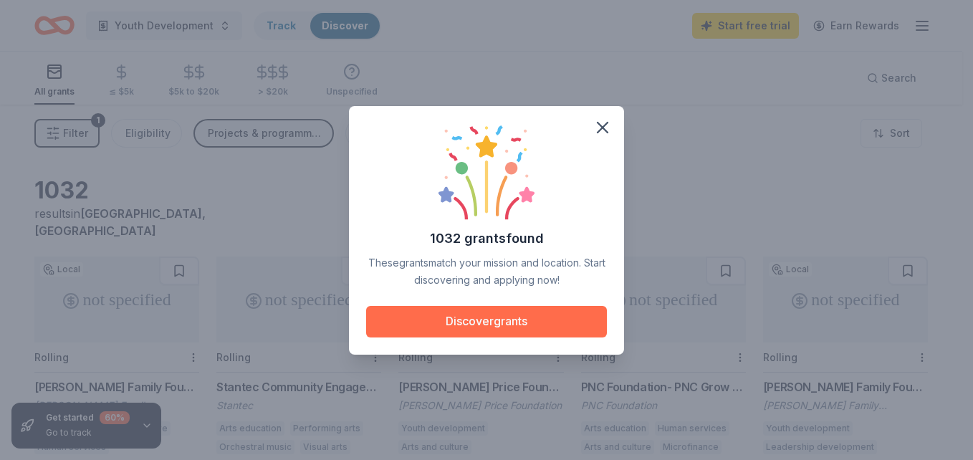
click at [536, 314] on button "Discover grants" at bounding box center [486, 322] width 241 height 32
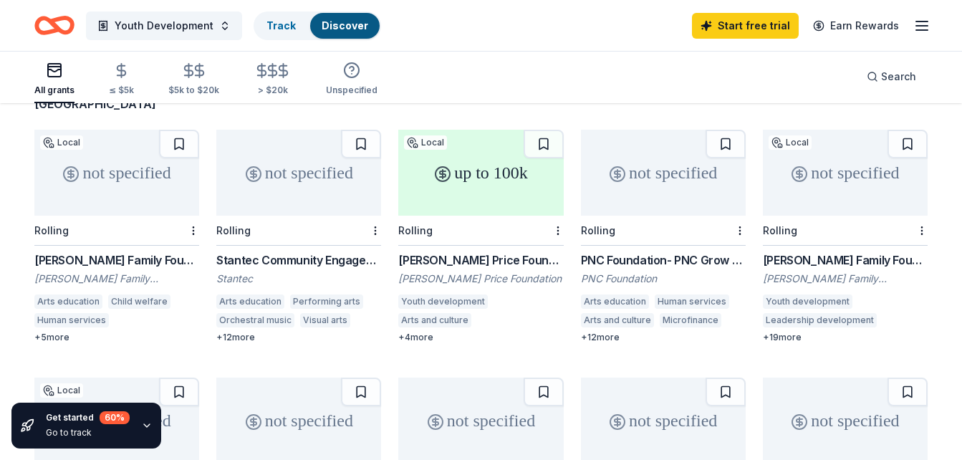
scroll to position [143, 0]
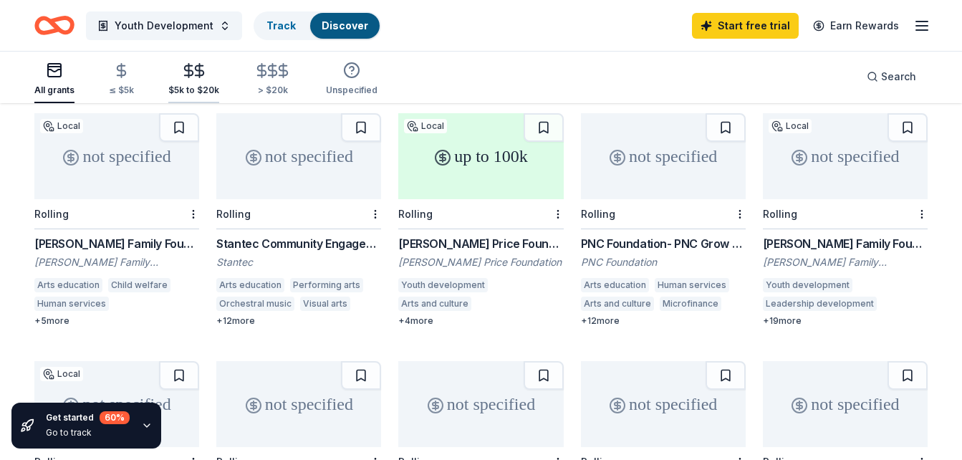
click at [198, 94] on div "$5k to $20k" at bounding box center [193, 90] width 51 height 11
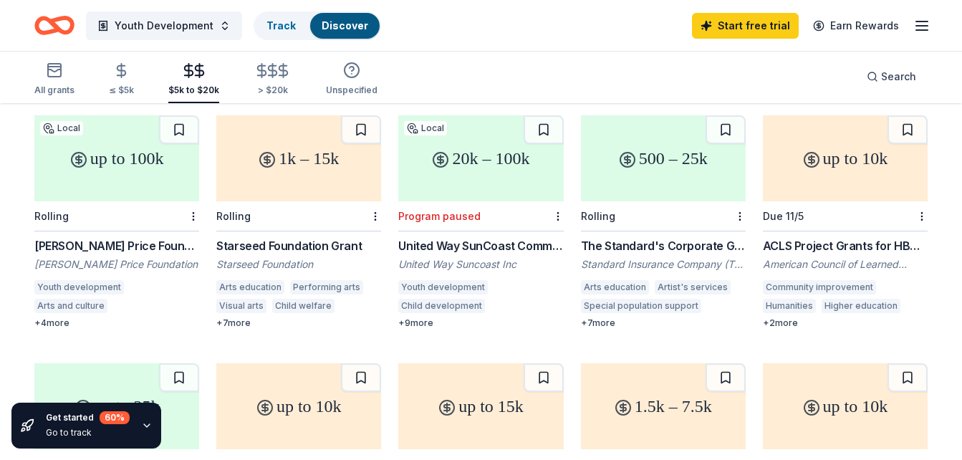
scroll to position [143, 0]
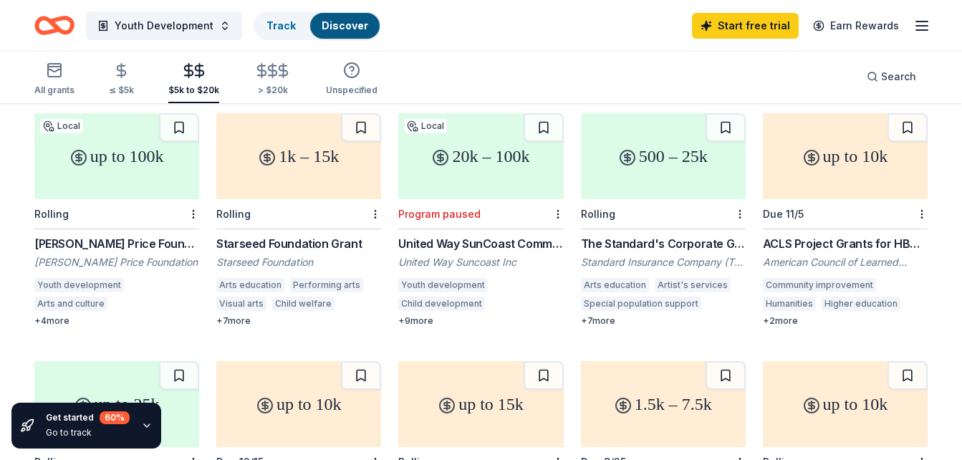
click at [105, 261] on div "T. Rowe Price Foundation" at bounding box center [116, 262] width 165 height 14
click at [54, 319] on div "+ 4 more" at bounding box center [116, 320] width 165 height 11
click at [298, 264] on div "Starseed Foundation" at bounding box center [298, 262] width 165 height 14
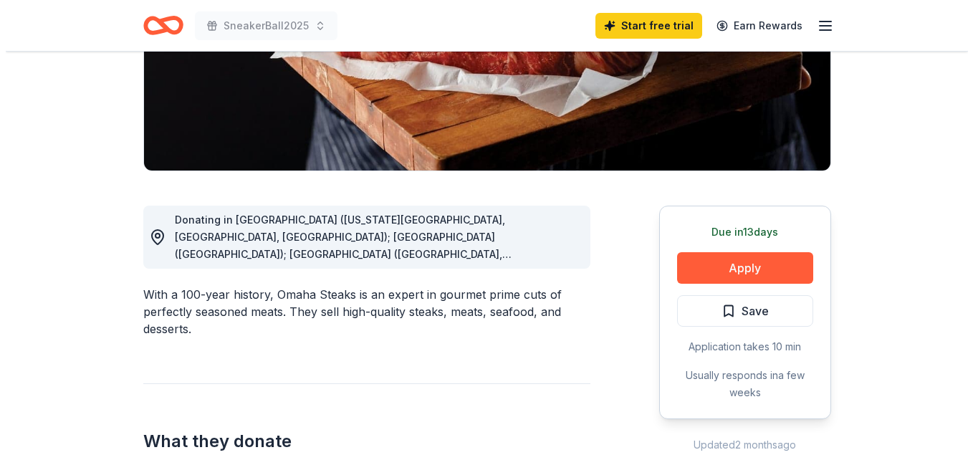
scroll to position [287, 0]
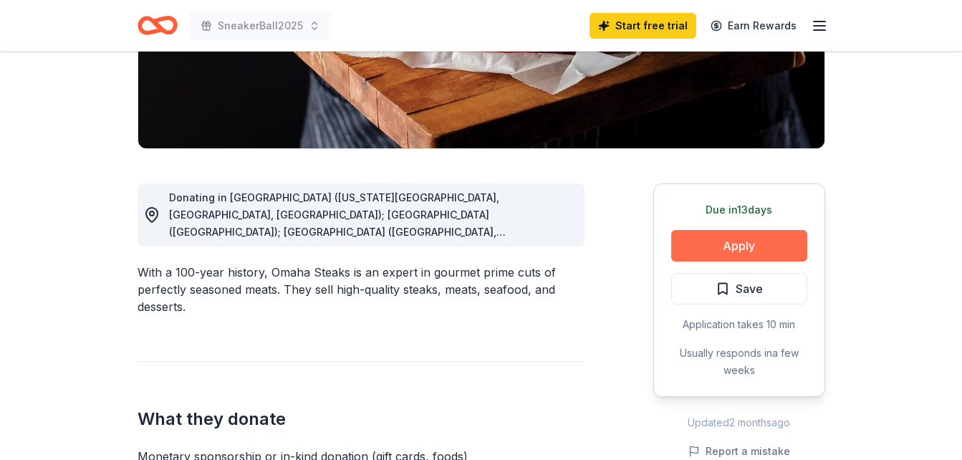
click at [733, 249] on button "Apply" at bounding box center [739, 246] width 136 height 32
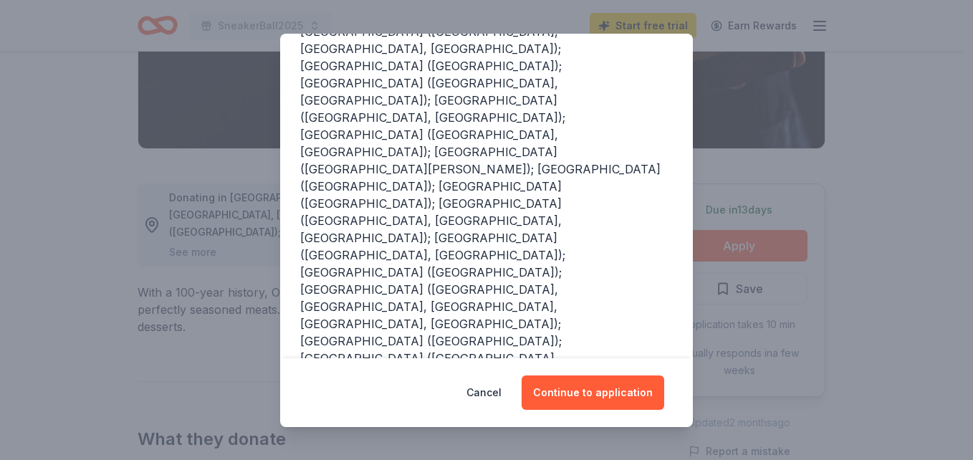
scroll to position [377, 0]
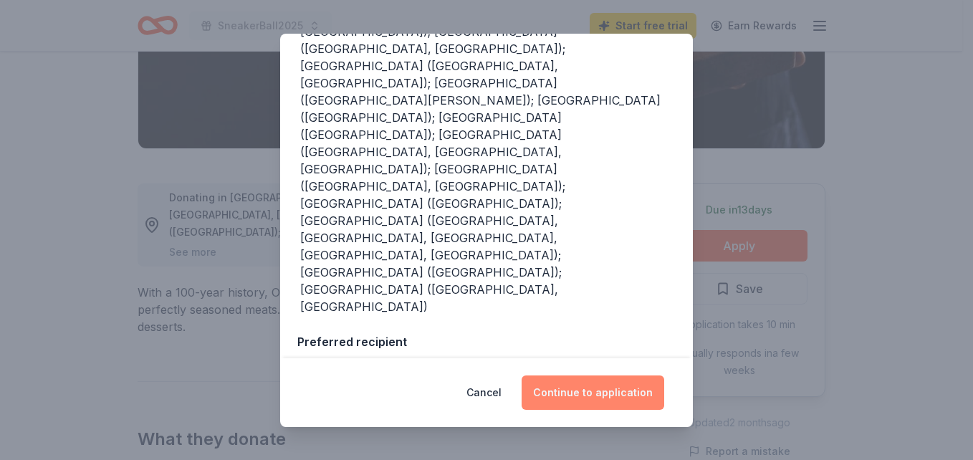
click at [589, 392] on button "Continue to application" at bounding box center [593, 392] width 143 height 34
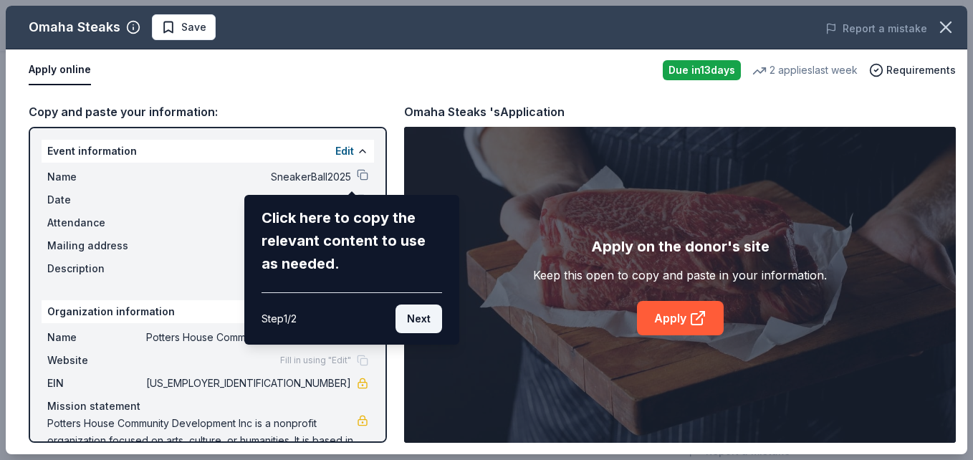
click at [429, 328] on button "Next" at bounding box center [418, 318] width 47 height 29
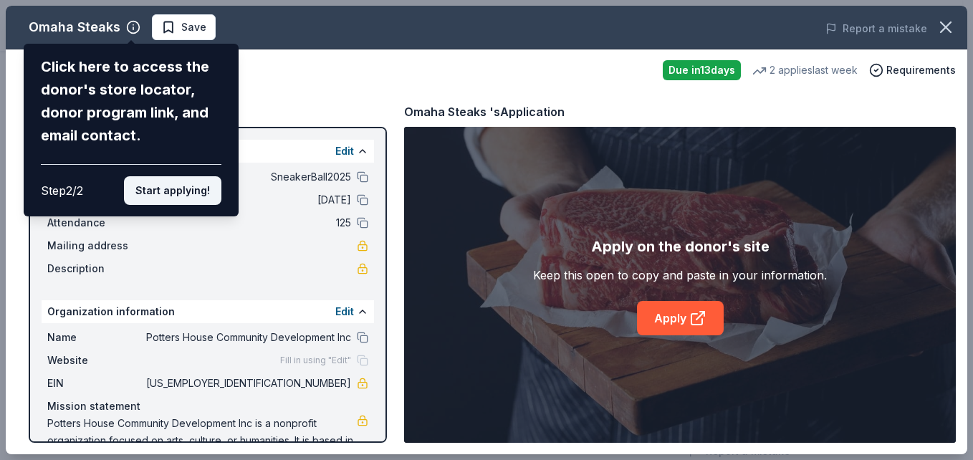
click at [171, 198] on button "Start applying!" at bounding box center [172, 190] width 97 height 29
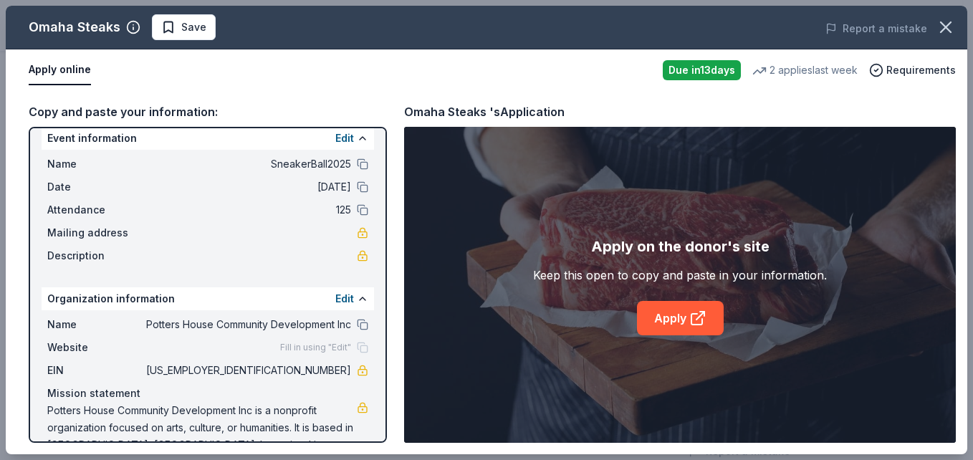
scroll to position [0, 0]
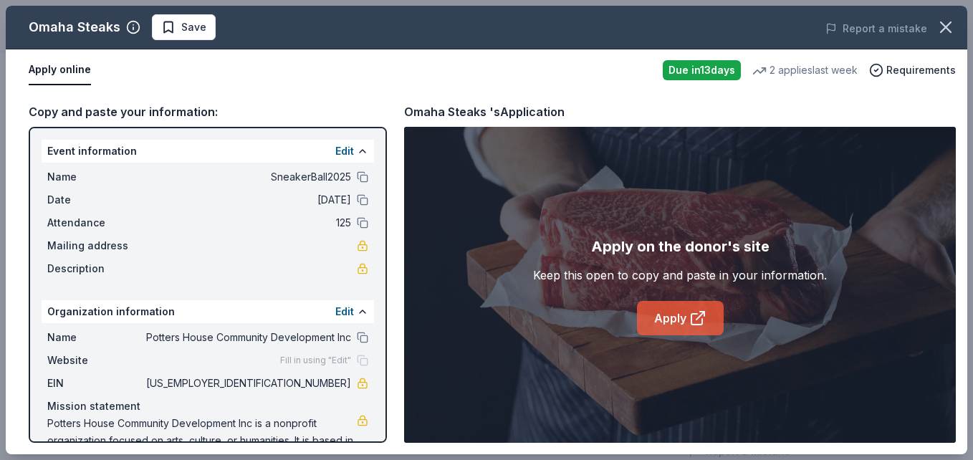
click at [661, 321] on link "Apply" at bounding box center [680, 318] width 87 height 34
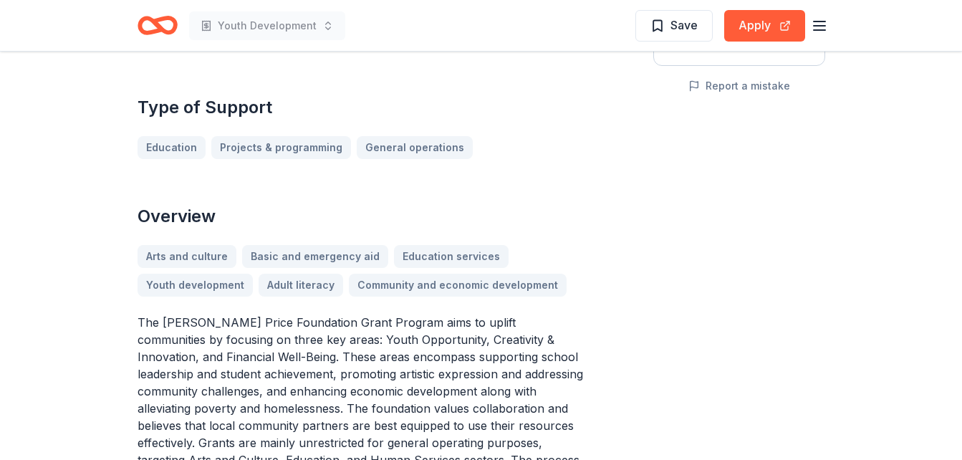
scroll to position [287, 0]
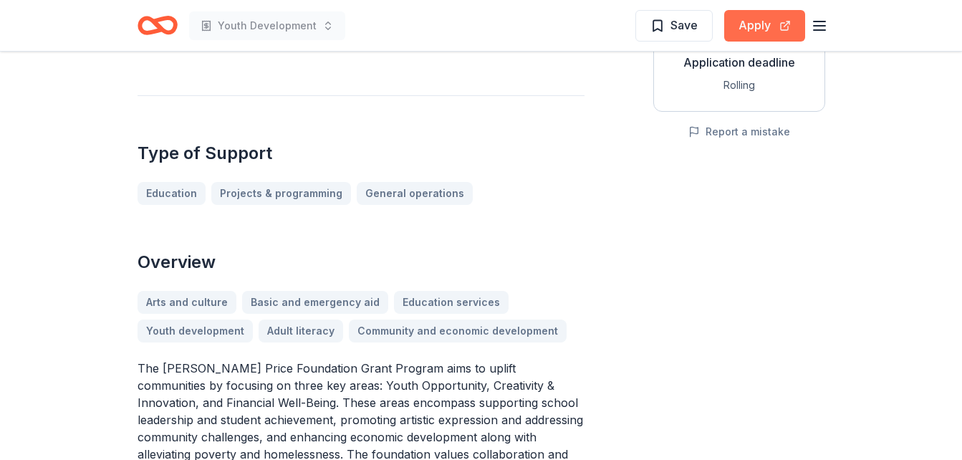
click at [752, 33] on button "Apply" at bounding box center [764, 26] width 81 height 32
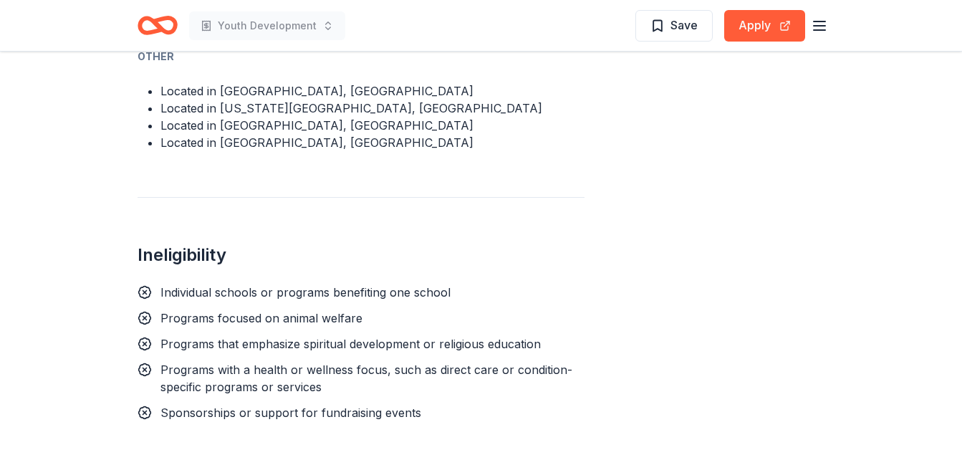
scroll to position [833, 0]
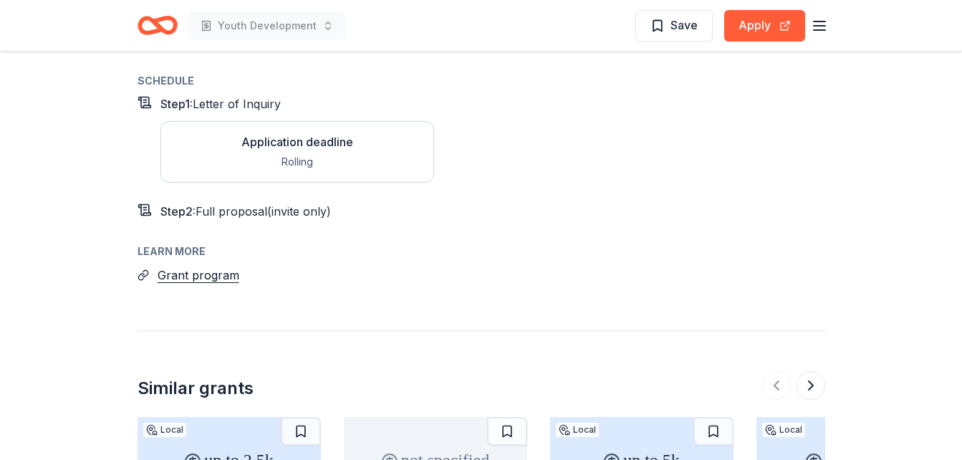
scroll to position [1310, 0]
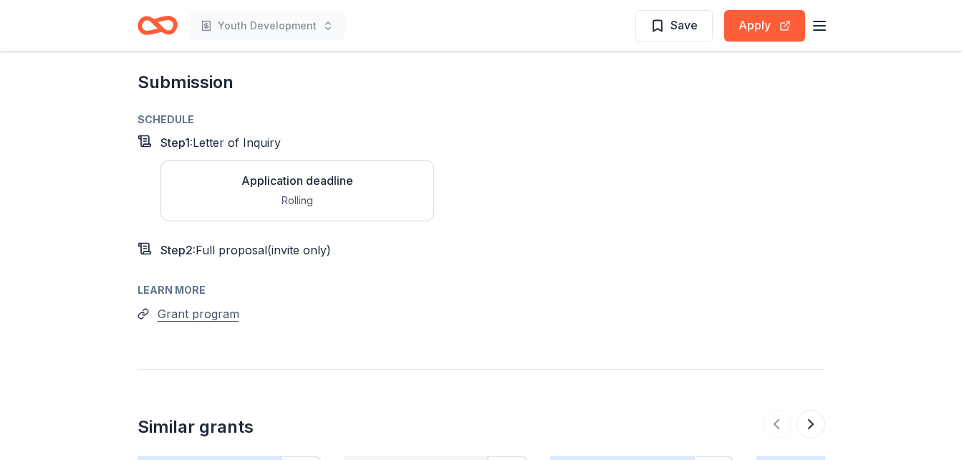
click at [197, 304] on button "Grant program" at bounding box center [199, 313] width 82 height 19
